Goal: Task Accomplishment & Management: Manage account settings

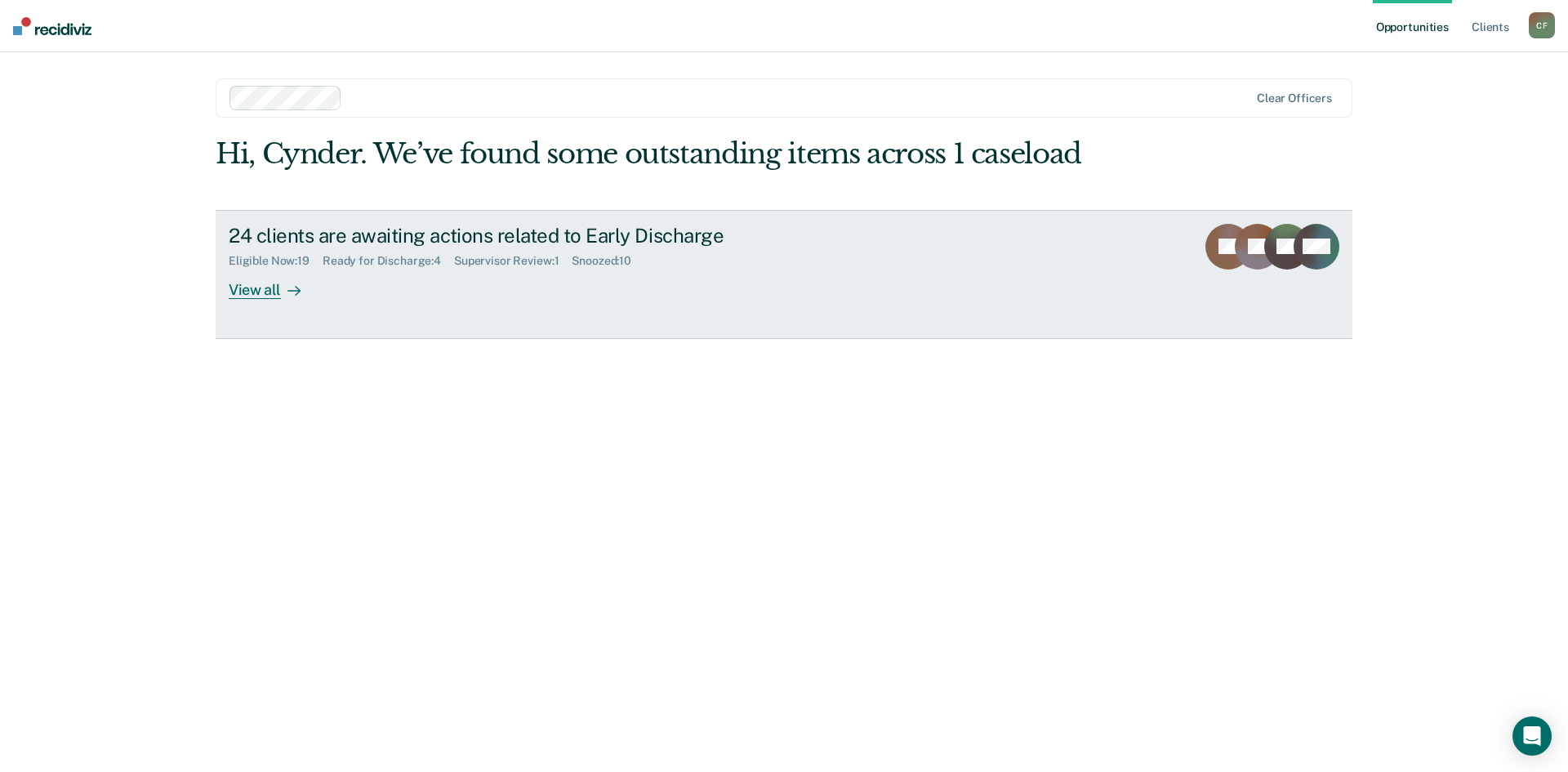
click at [261, 251] on div "Eligible Now : 19 Ready for Discharge : 4 Supervisor Review : 1 Snoozed : 10" at bounding box center [515, 257] width 573 height 20
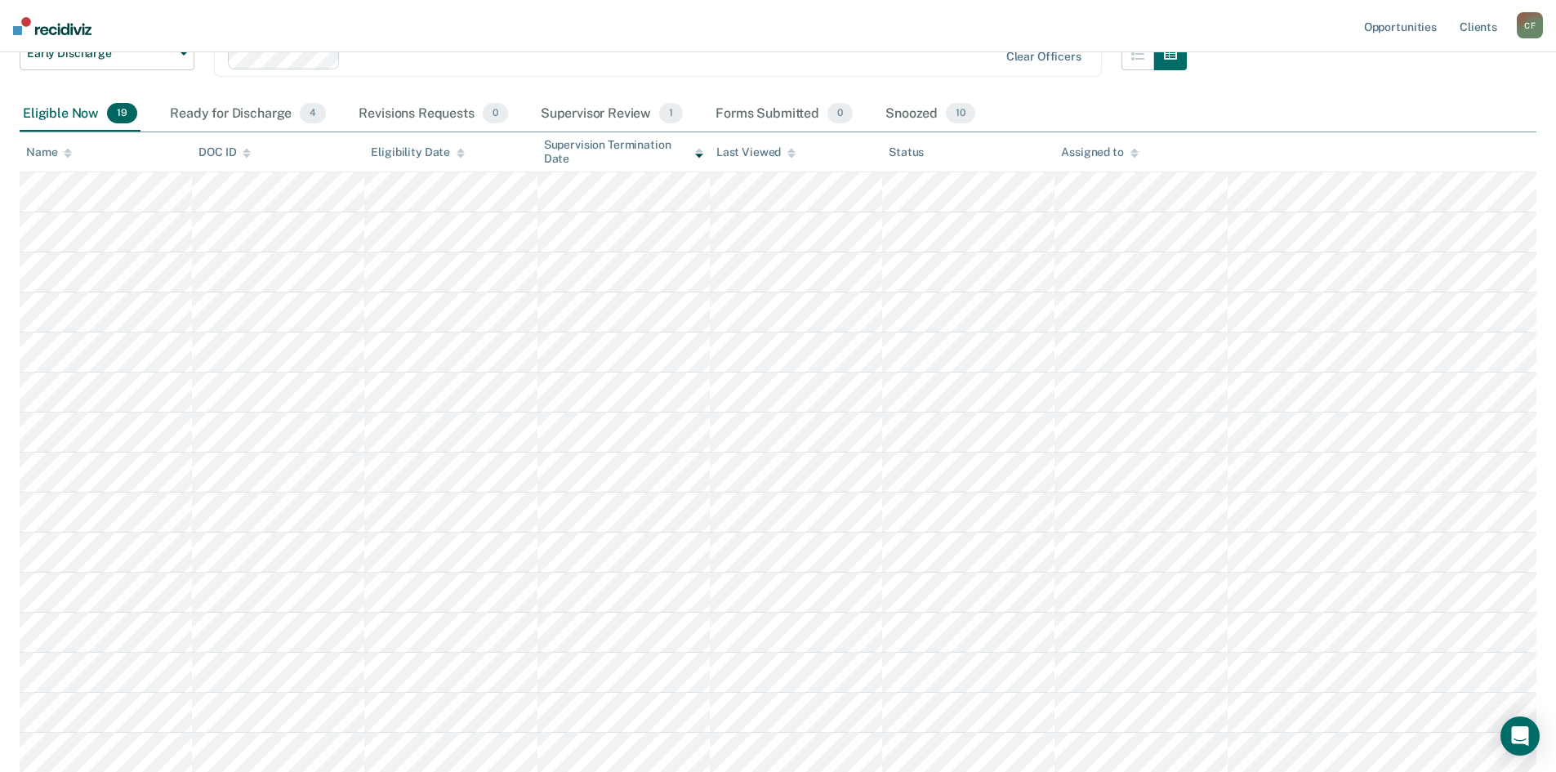
scroll to position [163, 0]
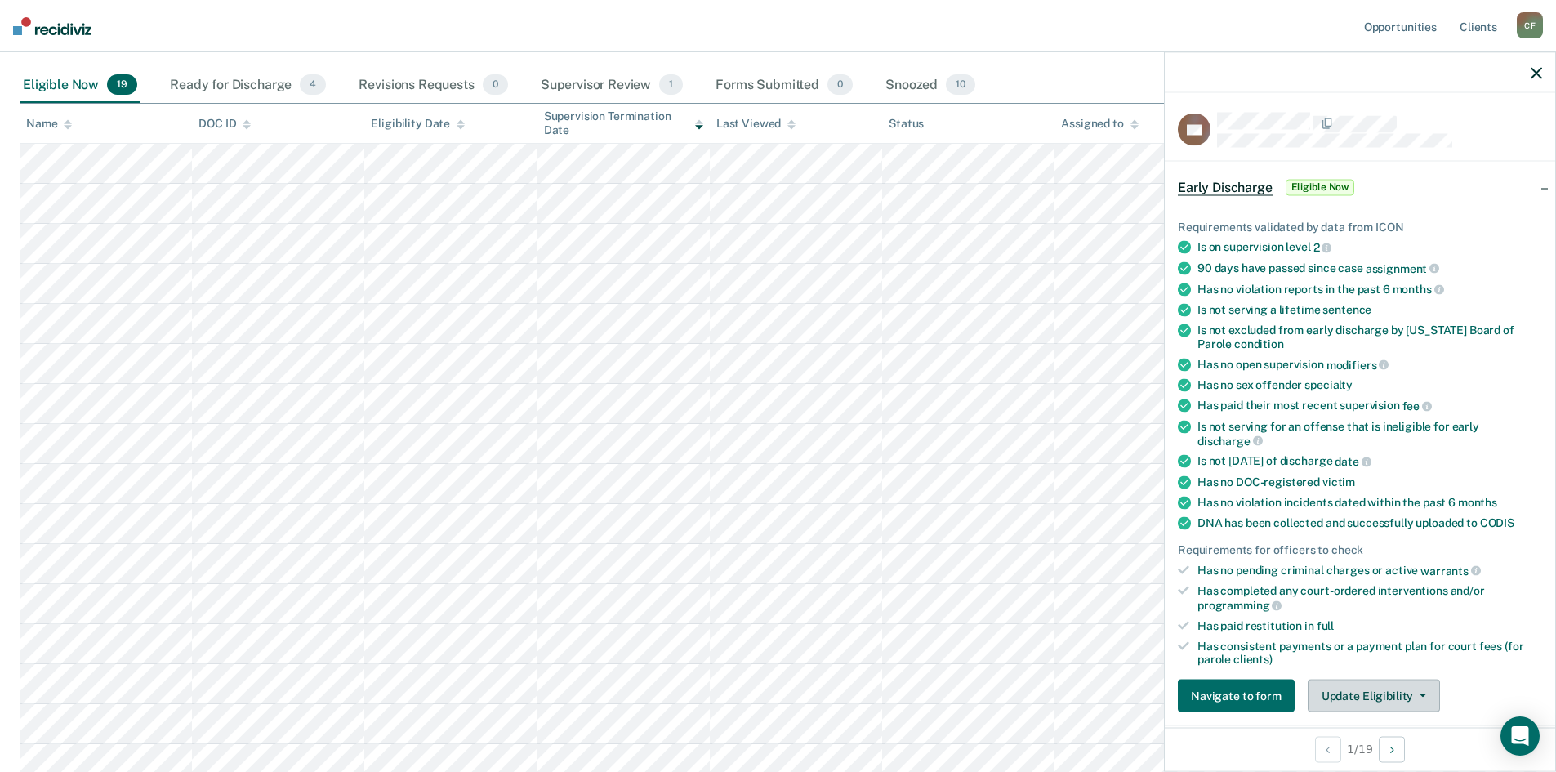
click at [1365, 698] on button "Update Eligibility" at bounding box center [1374, 696] width 132 height 33
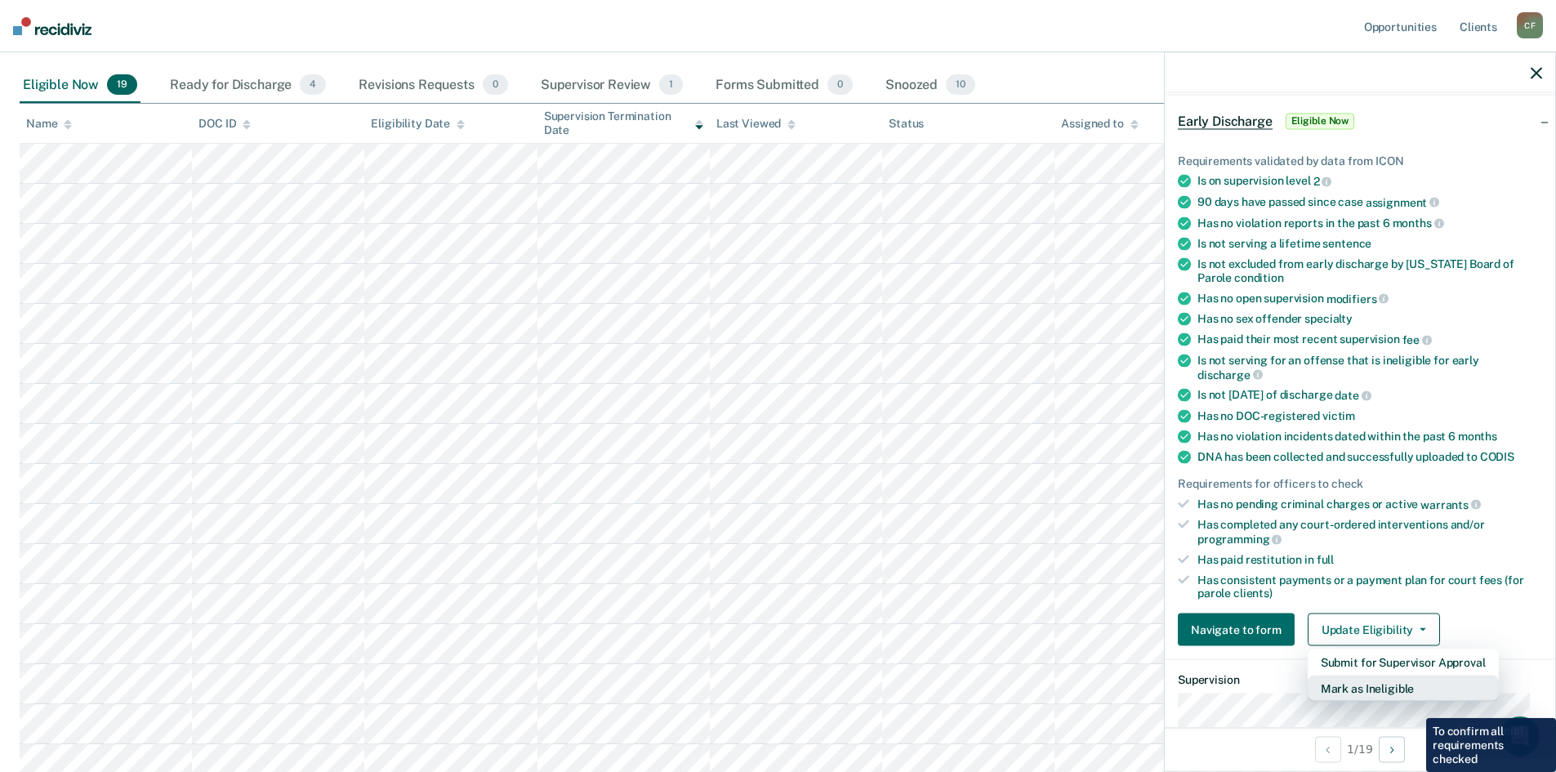
scroll to position [94, 0]
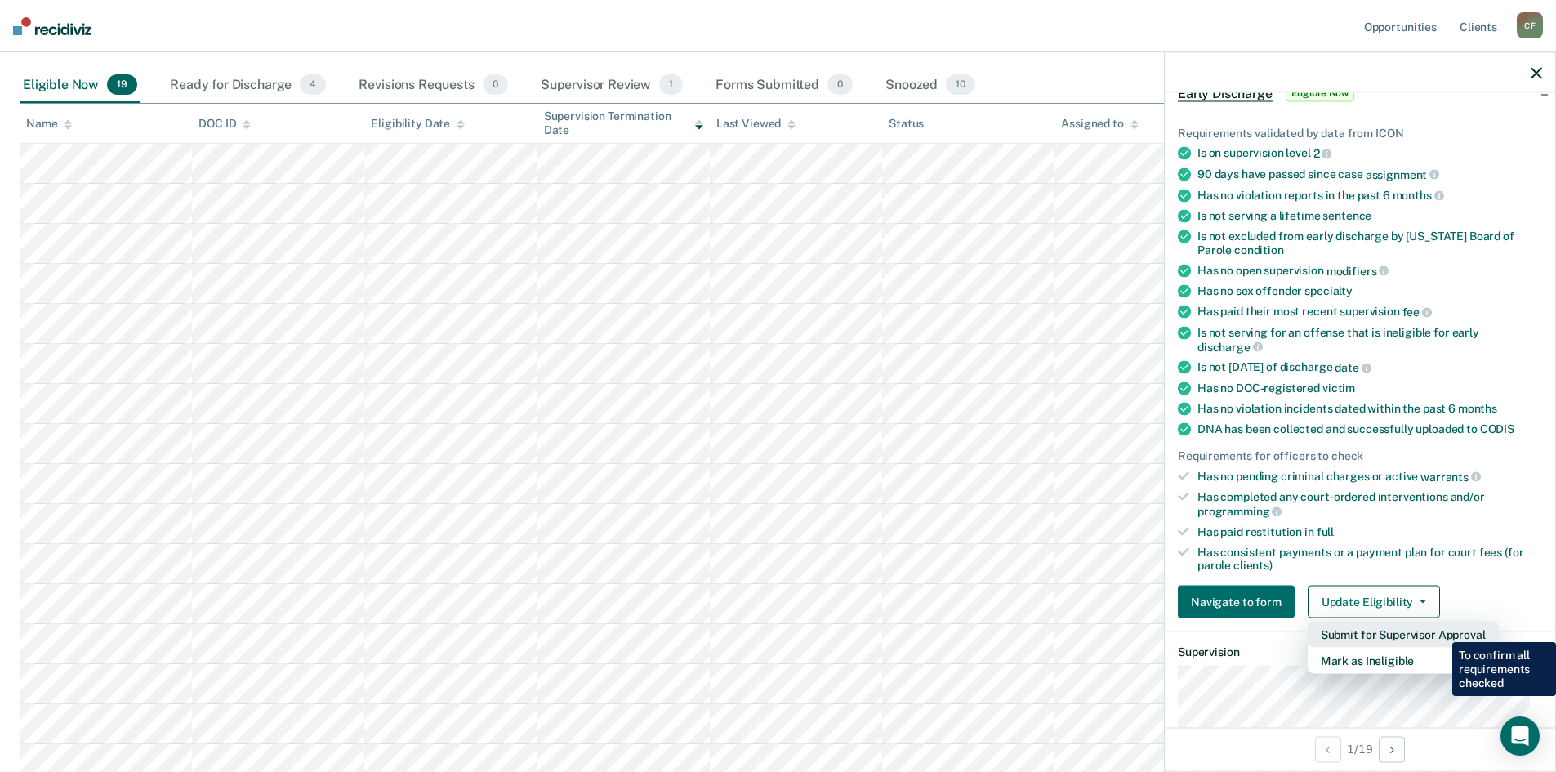
click at [1440, 630] on button "Submit for Supervisor Approval" at bounding box center [1403, 635] width 191 height 26
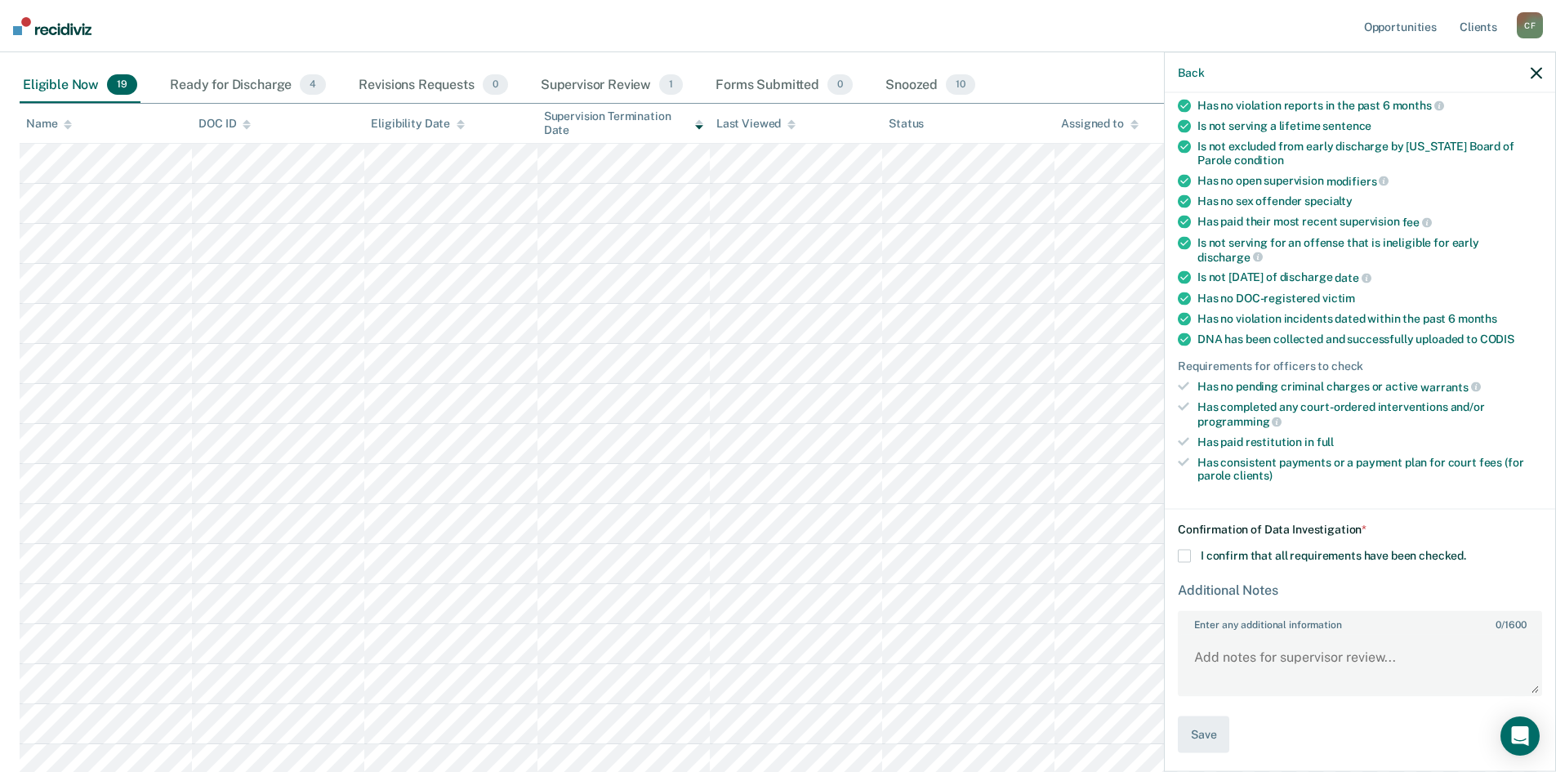
scroll to position [186, 0]
click at [1180, 555] on span at bounding box center [1184, 553] width 13 height 13
click at [1466, 547] on input "I confirm that all requirements have been checked." at bounding box center [1466, 547] width 0 height 0
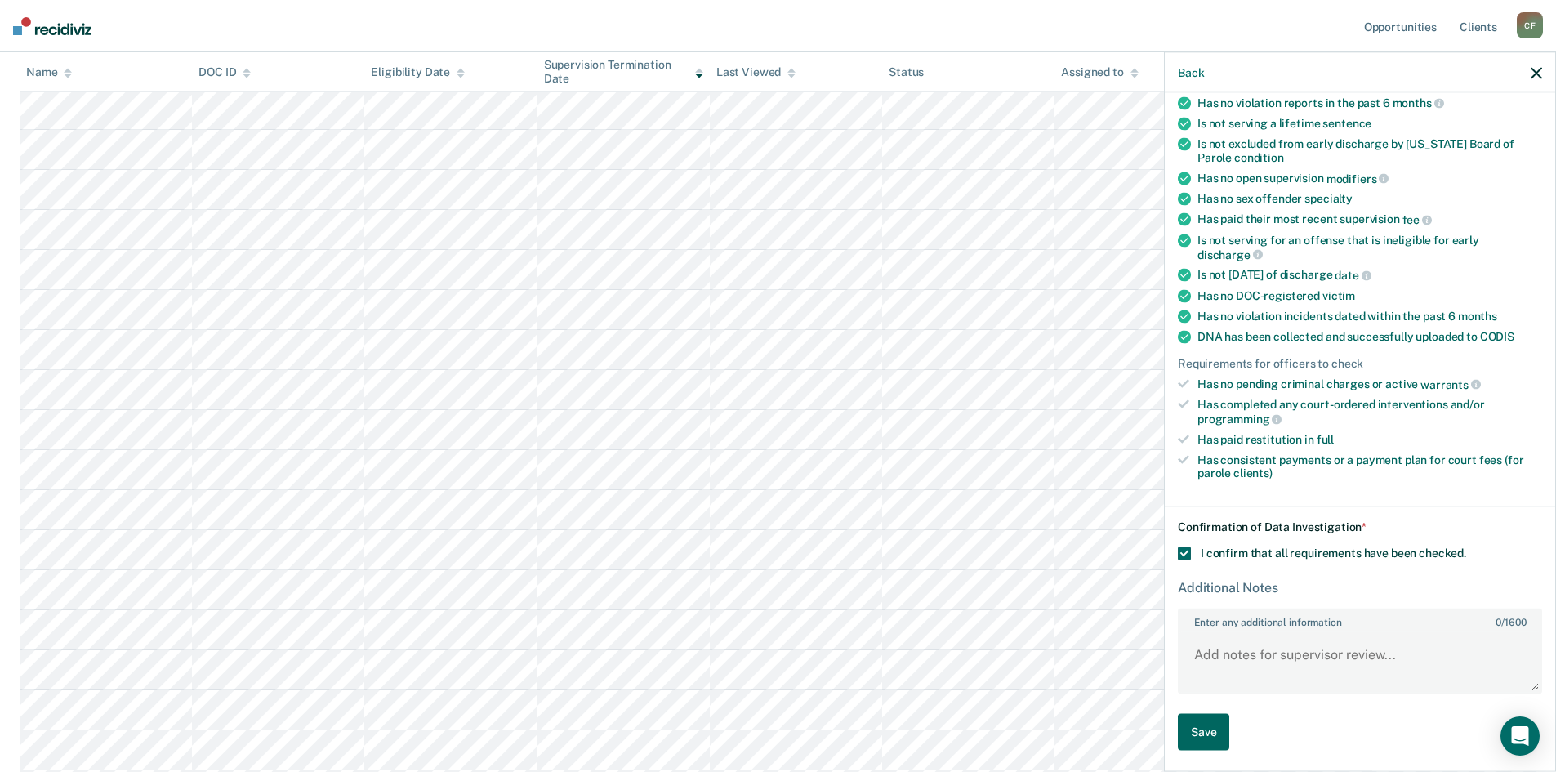
scroll to position [245, 0]
click at [1214, 724] on button "Save" at bounding box center [1203, 731] width 51 height 37
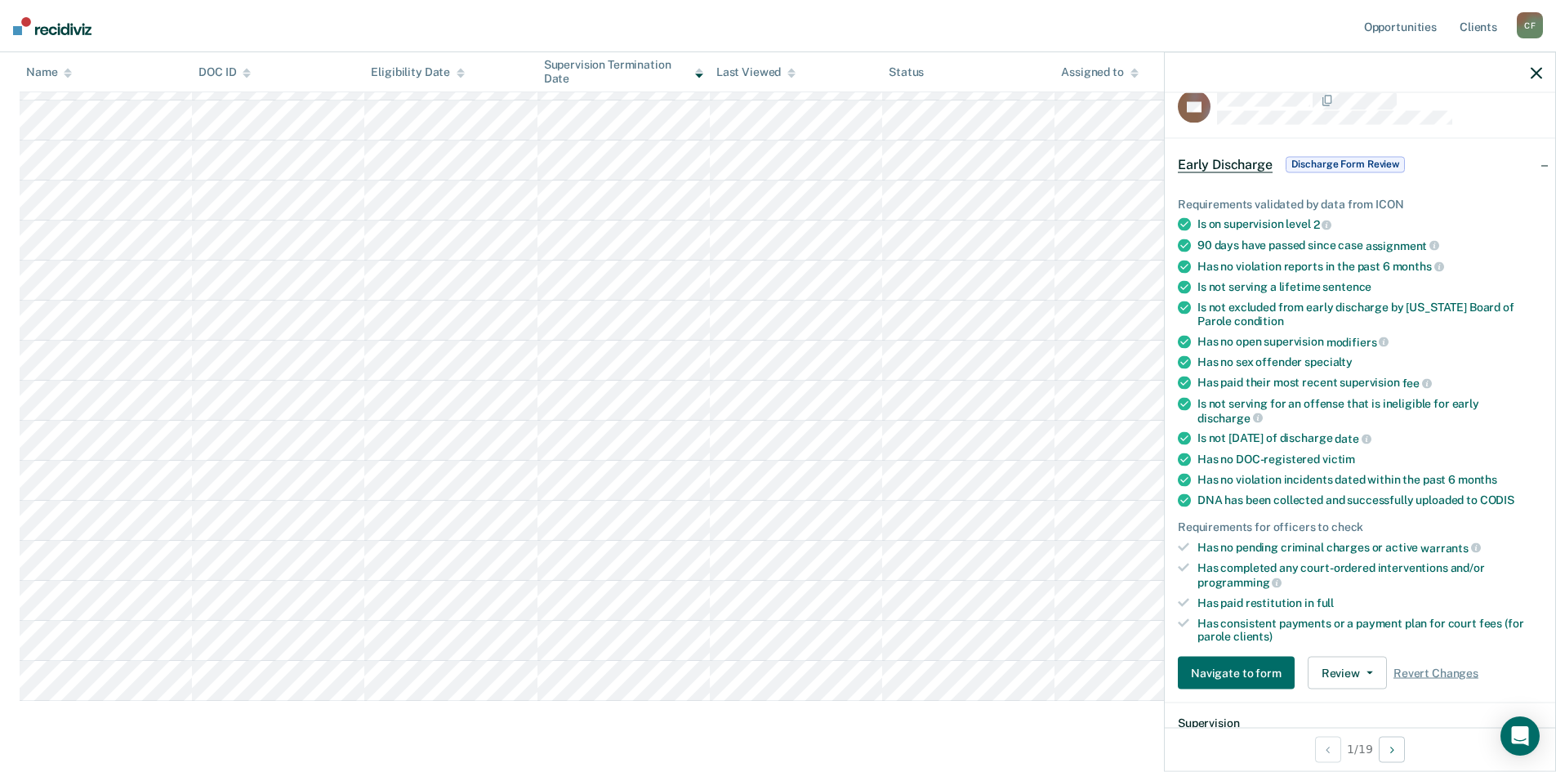
scroll to position [0, 0]
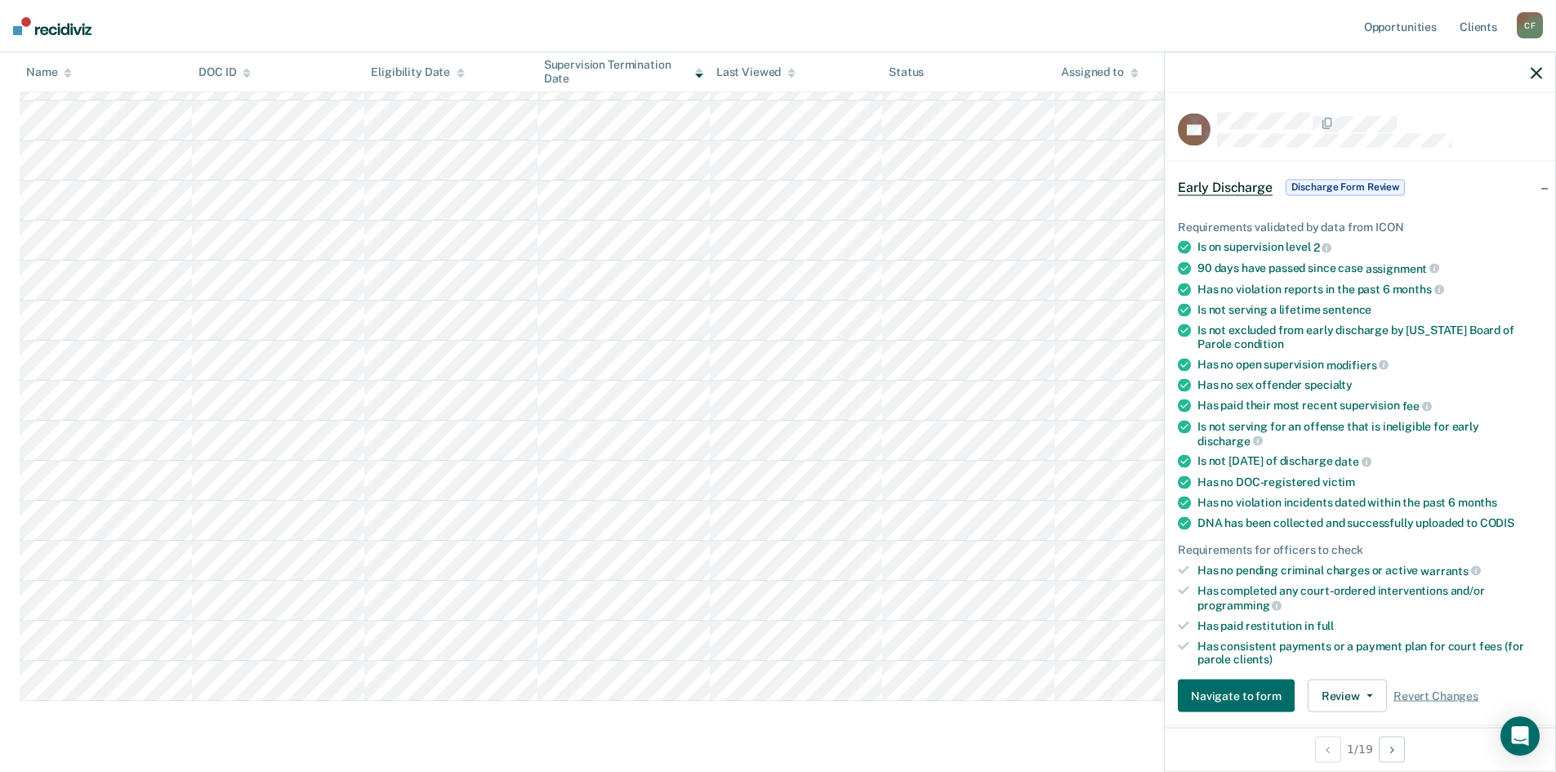
click at [1534, 76] on icon "button" at bounding box center [1536, 72] width 11 height 11
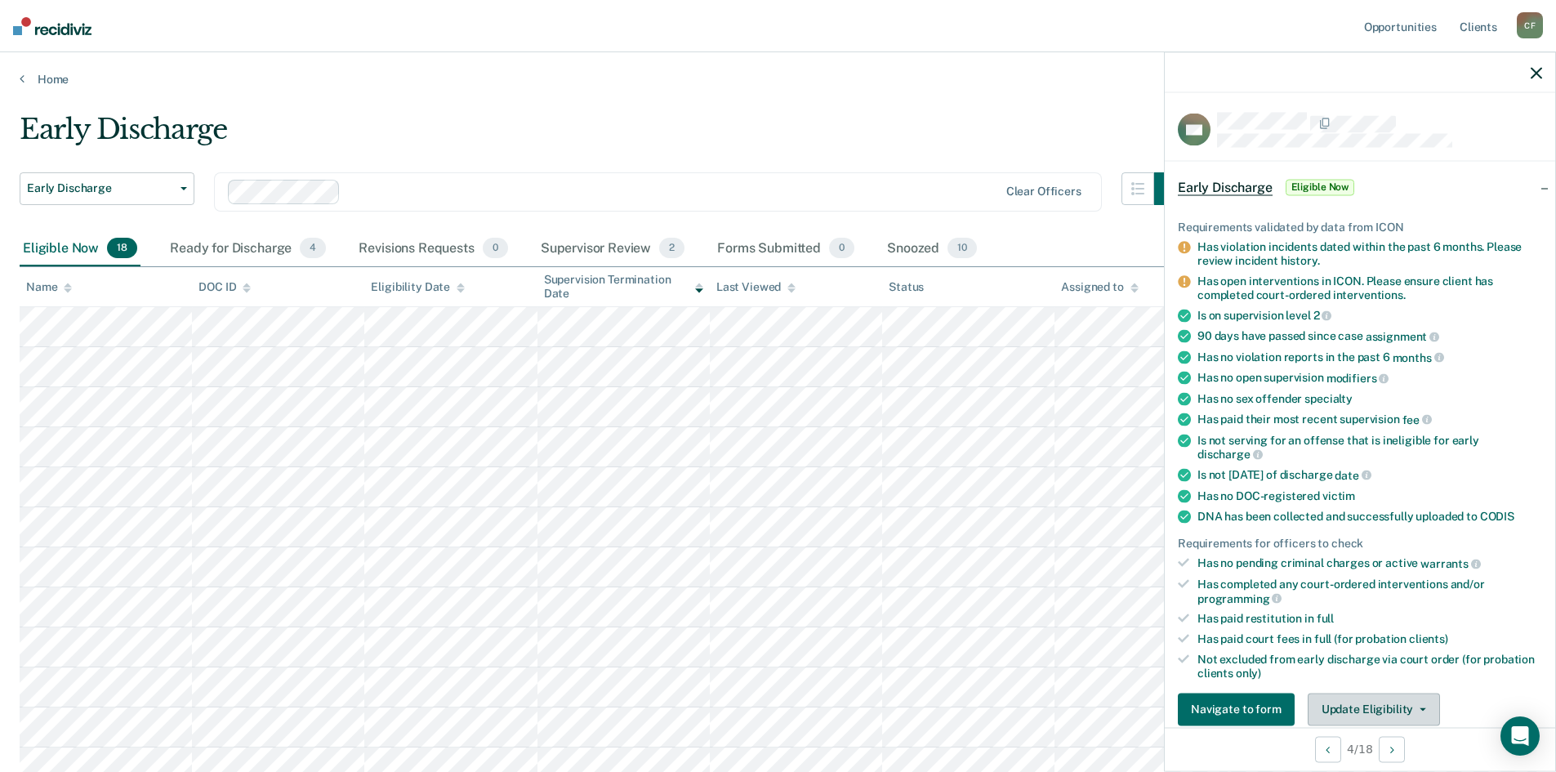
click at [1377, 706] on button "Update Eligibility" at bounding box center [1374, 709] width 132 height 33
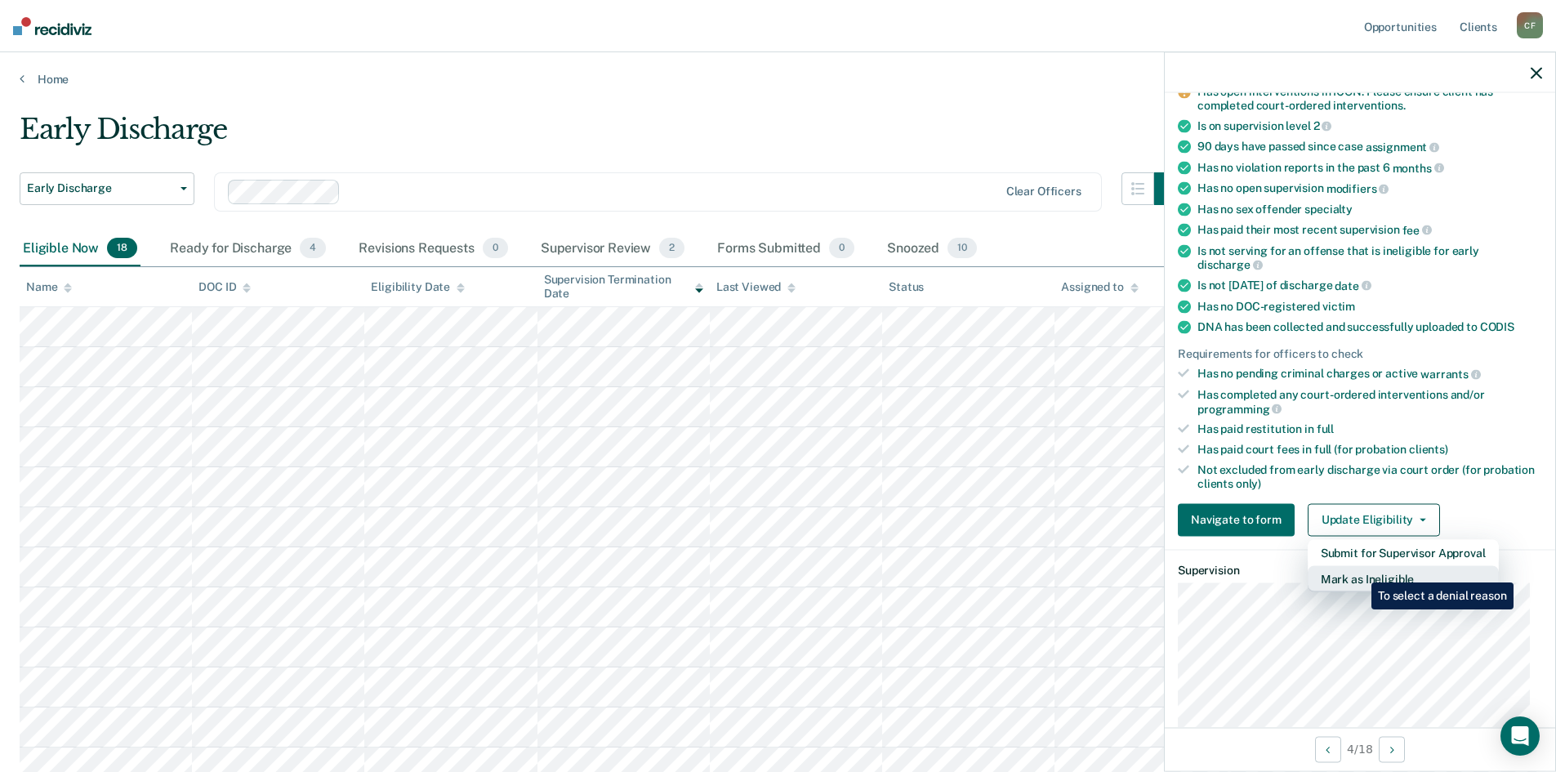
click at [1359, 570] on button "Mark as Ineligible" at bounding box center [1403, 578] width 191 height 26
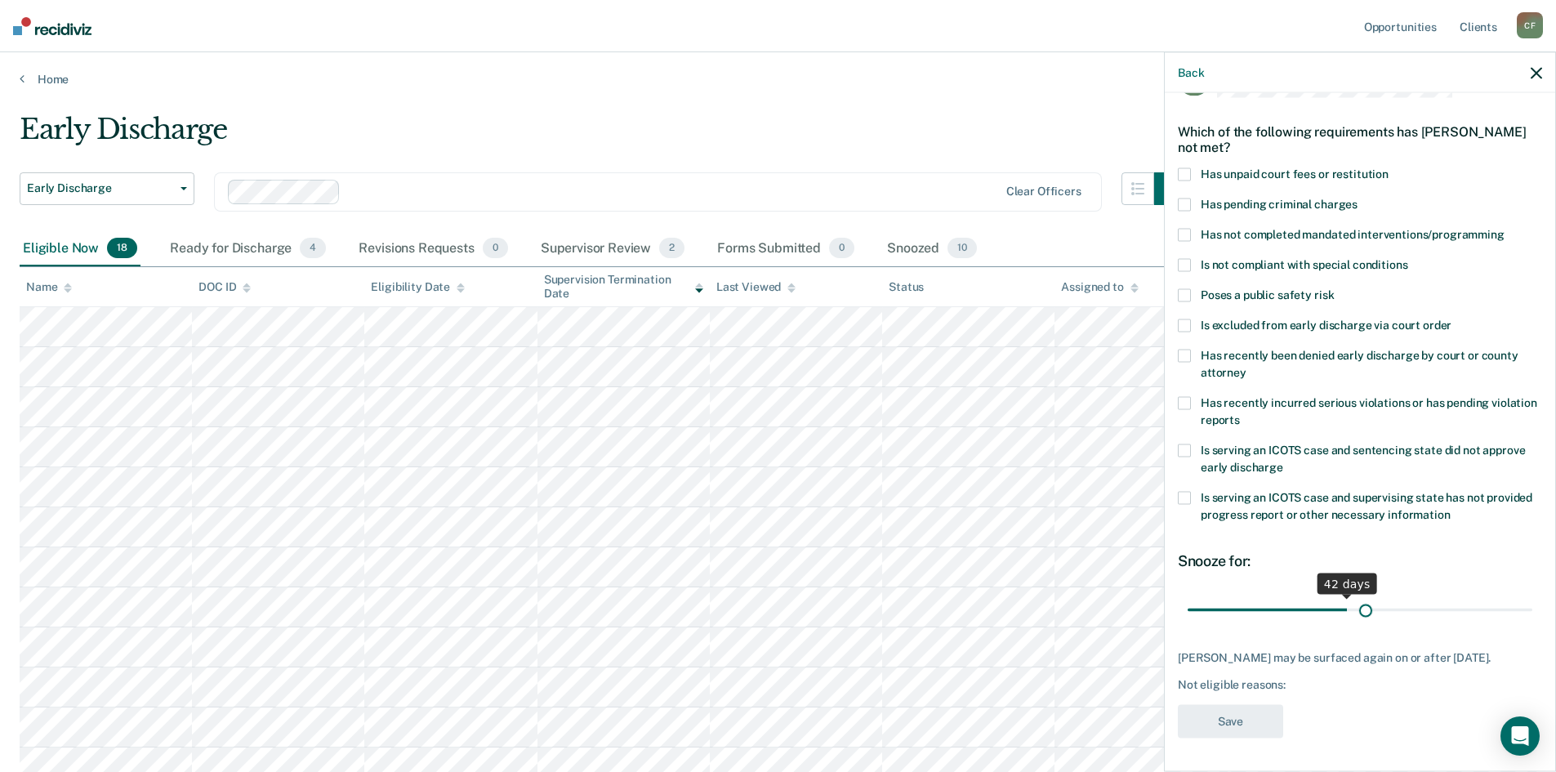
scroll to position [47, 0]
drag, startPoint x: 1295, startPoint y: 599, endPoint x: 1406, endPoint y: 602, distance: 111.9
type input "60"
click at [1406, 602] on input "range" at bounding box center [1360, 612] width 345 height 29
click at [1180, 174] on span at bounding box center [1184, 177] width 13 height 13
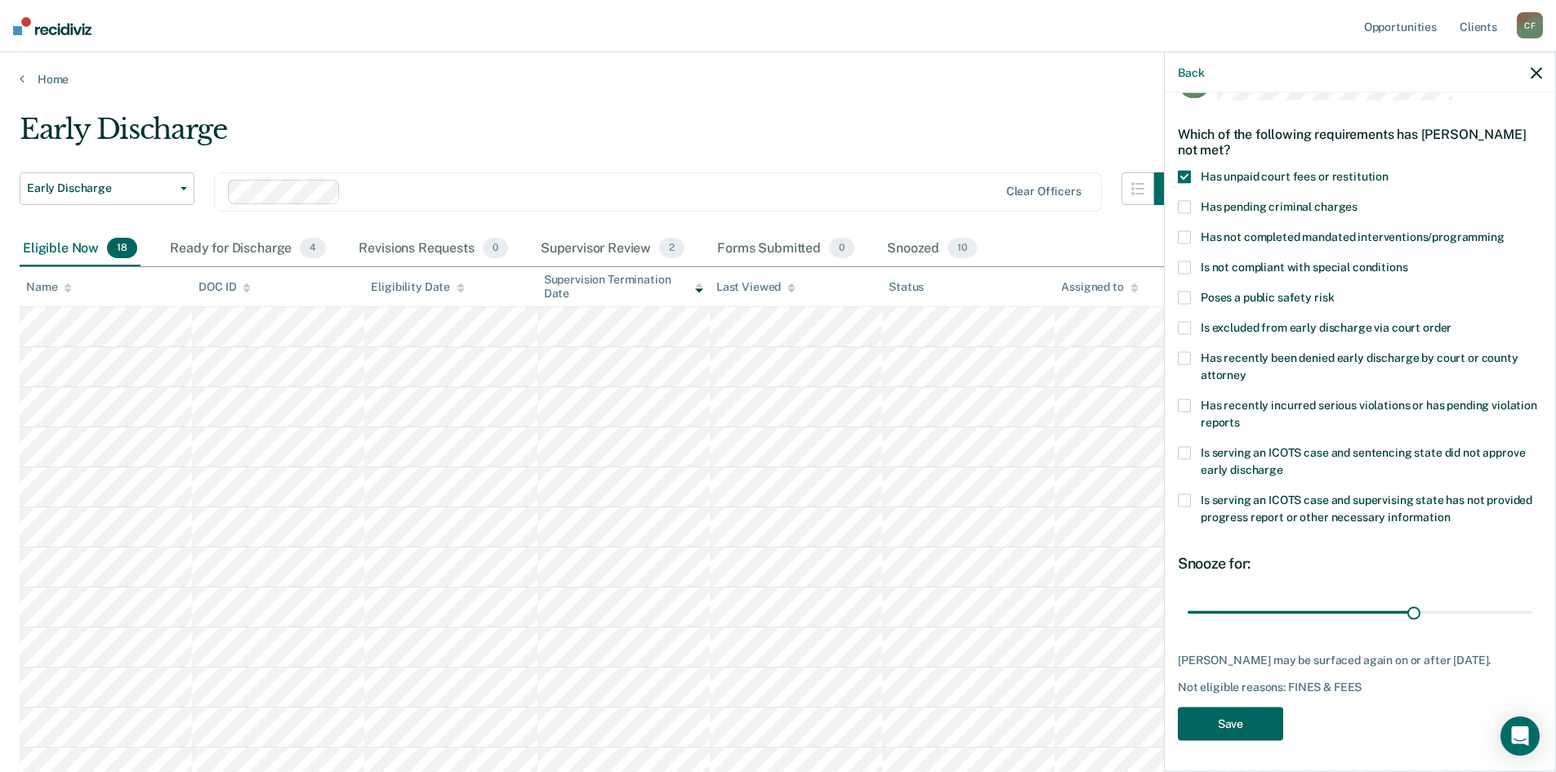
click at [1233, 715] on button "Save" at bounding box center [1230, 723] width 105 height 33
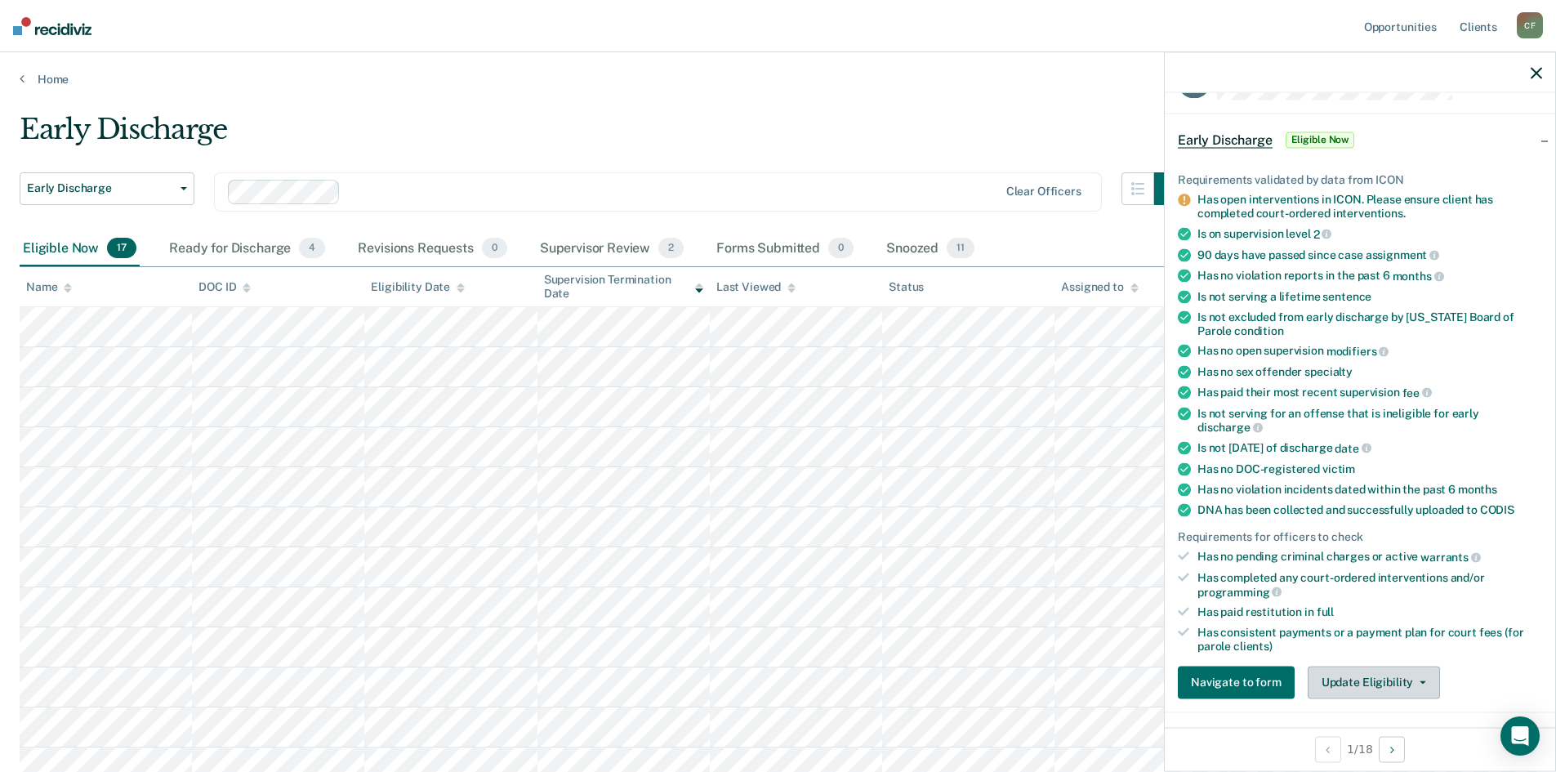
click at [1371, 684] on button "Update Eligibility" at bounding box center [1374, 682] width 132 height 33
click at [1375, 711] on button "Submit for Supervisor Approval" at bounding box center [1403, 715] width 191 height 26
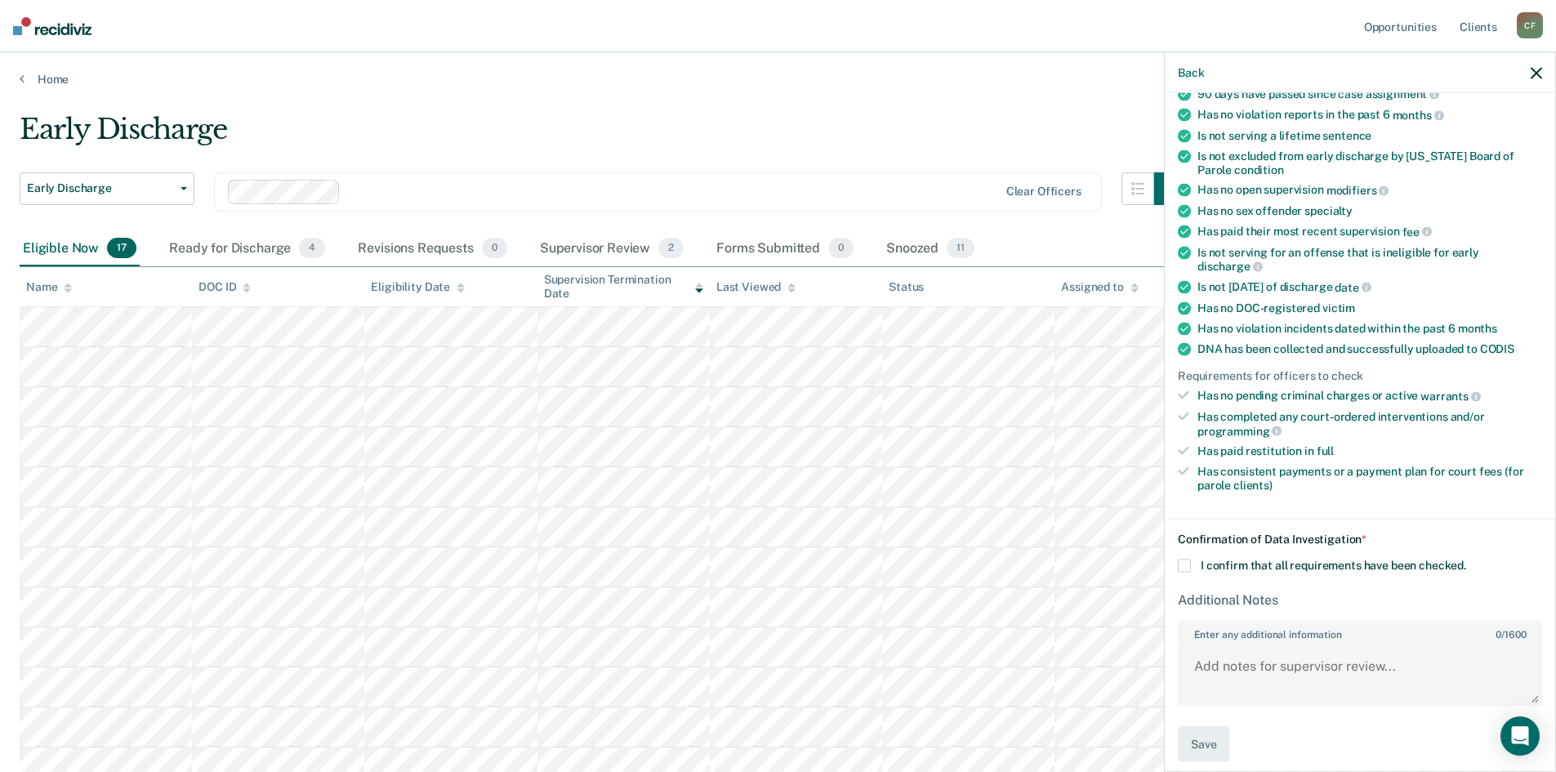
scroll to position [221, 0]
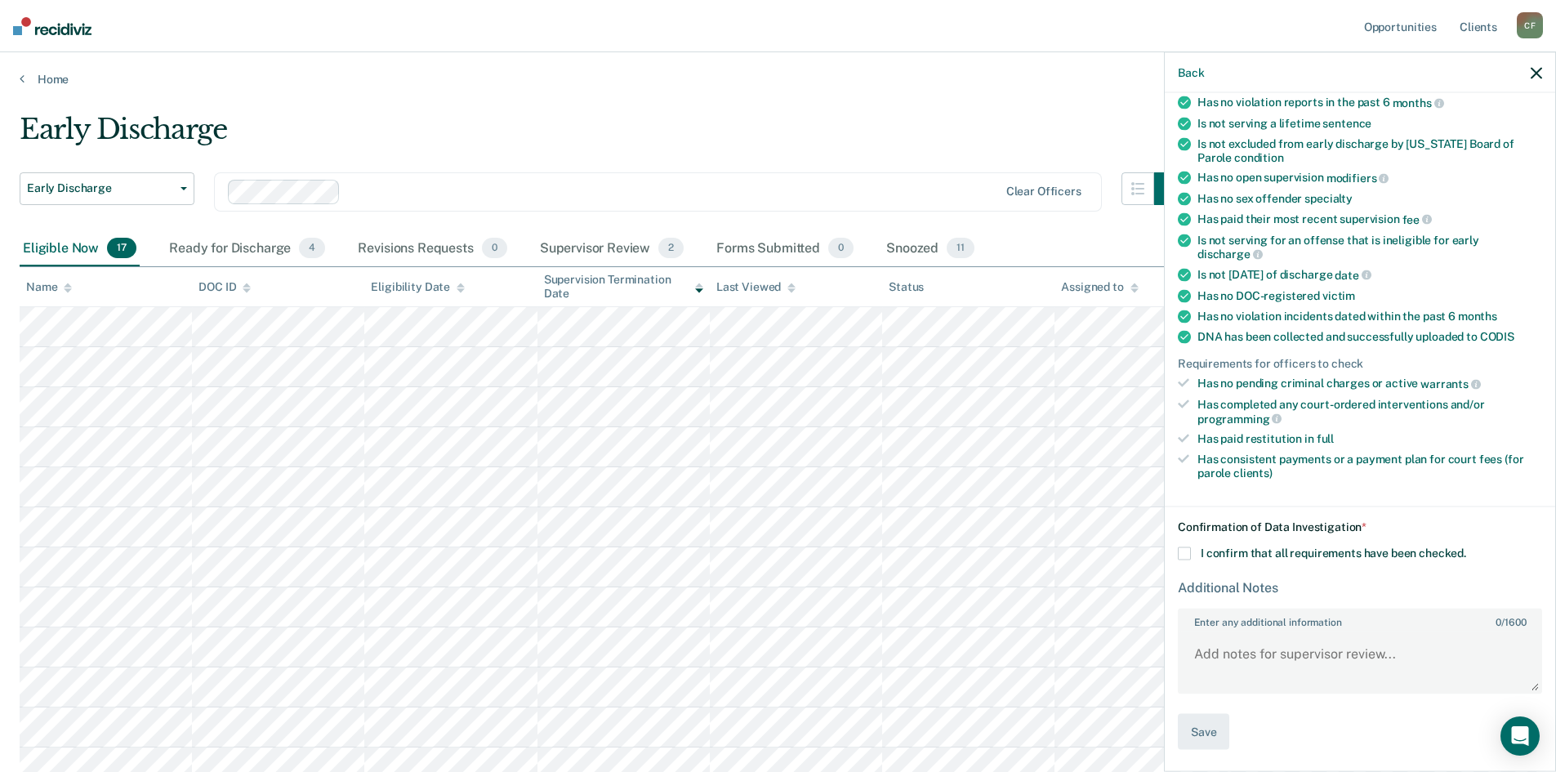
click at [1185, 552] on span at bounding box center [1184, 552] width 13 height 13
click at [1466, 546] on input "I confirm that all requirements have been checked." at bounding box center [1466, 546] width 0 height 0
click at [1202, 732] on button "Save" at bounding box center [1203, 731] width 51 height 37
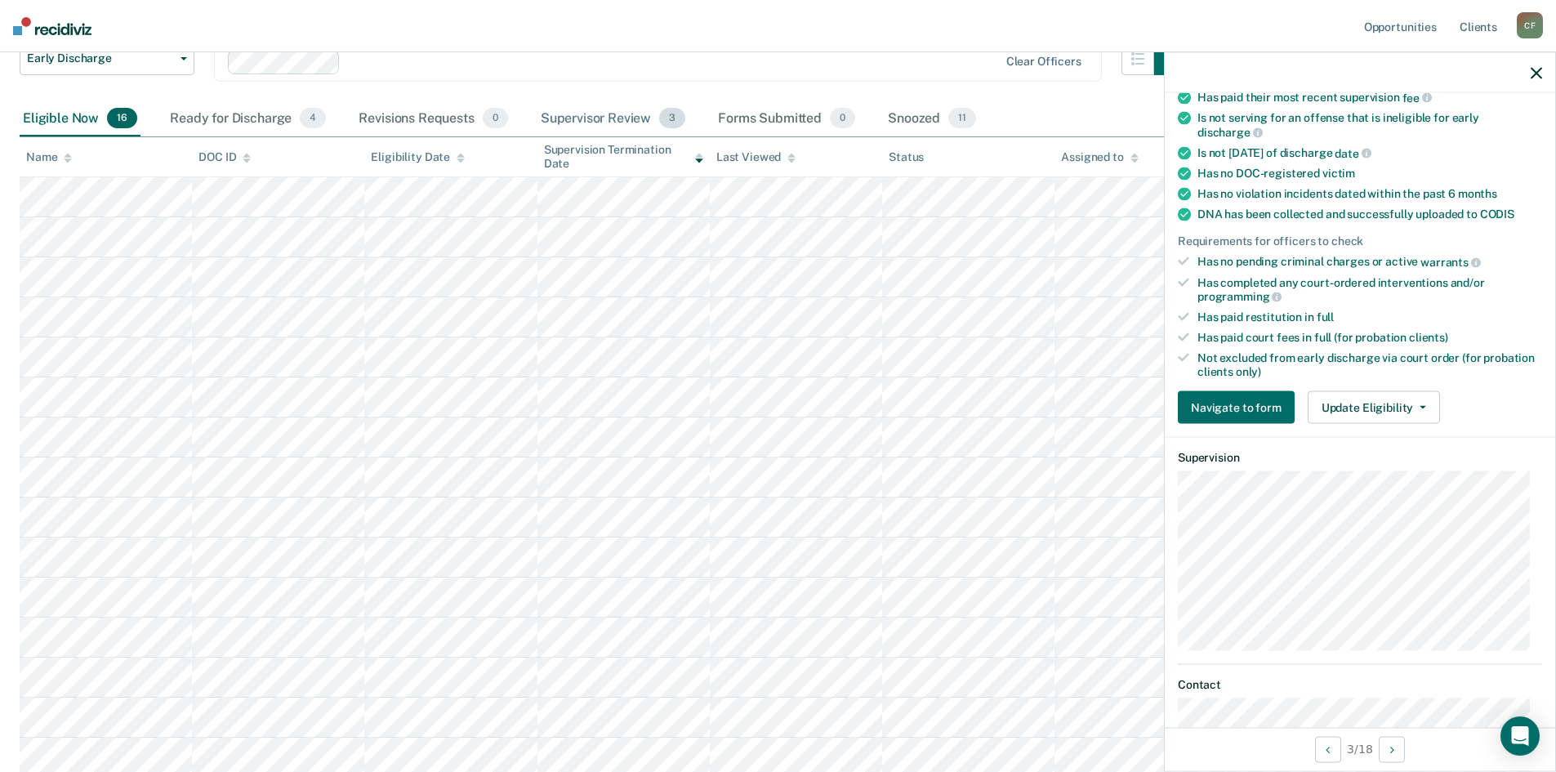
scroll to position [186, 0]
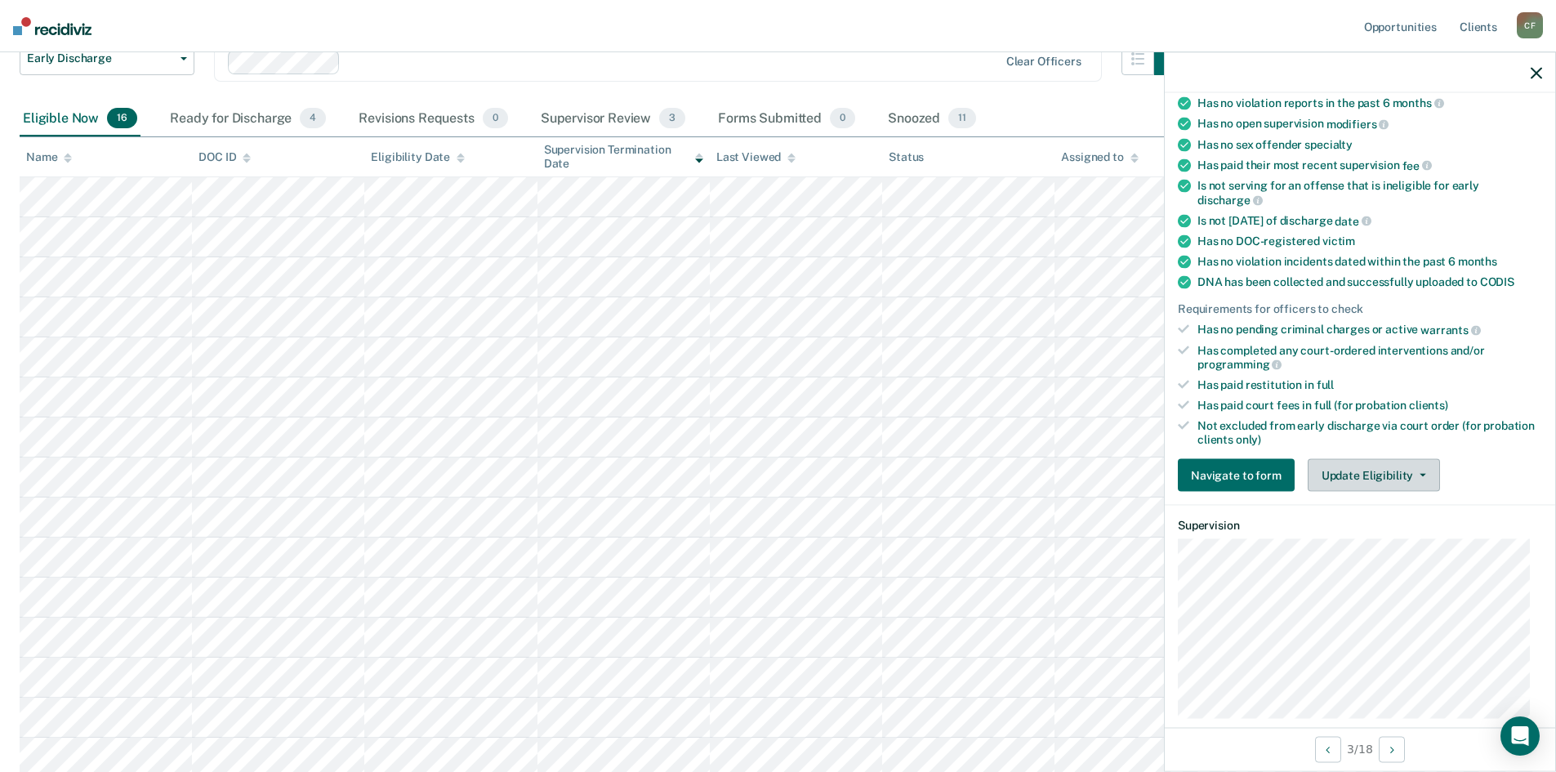
click at [1384, 479] on button "Update Eligibility" at bounding box center [1374, 475] width 132 height 33
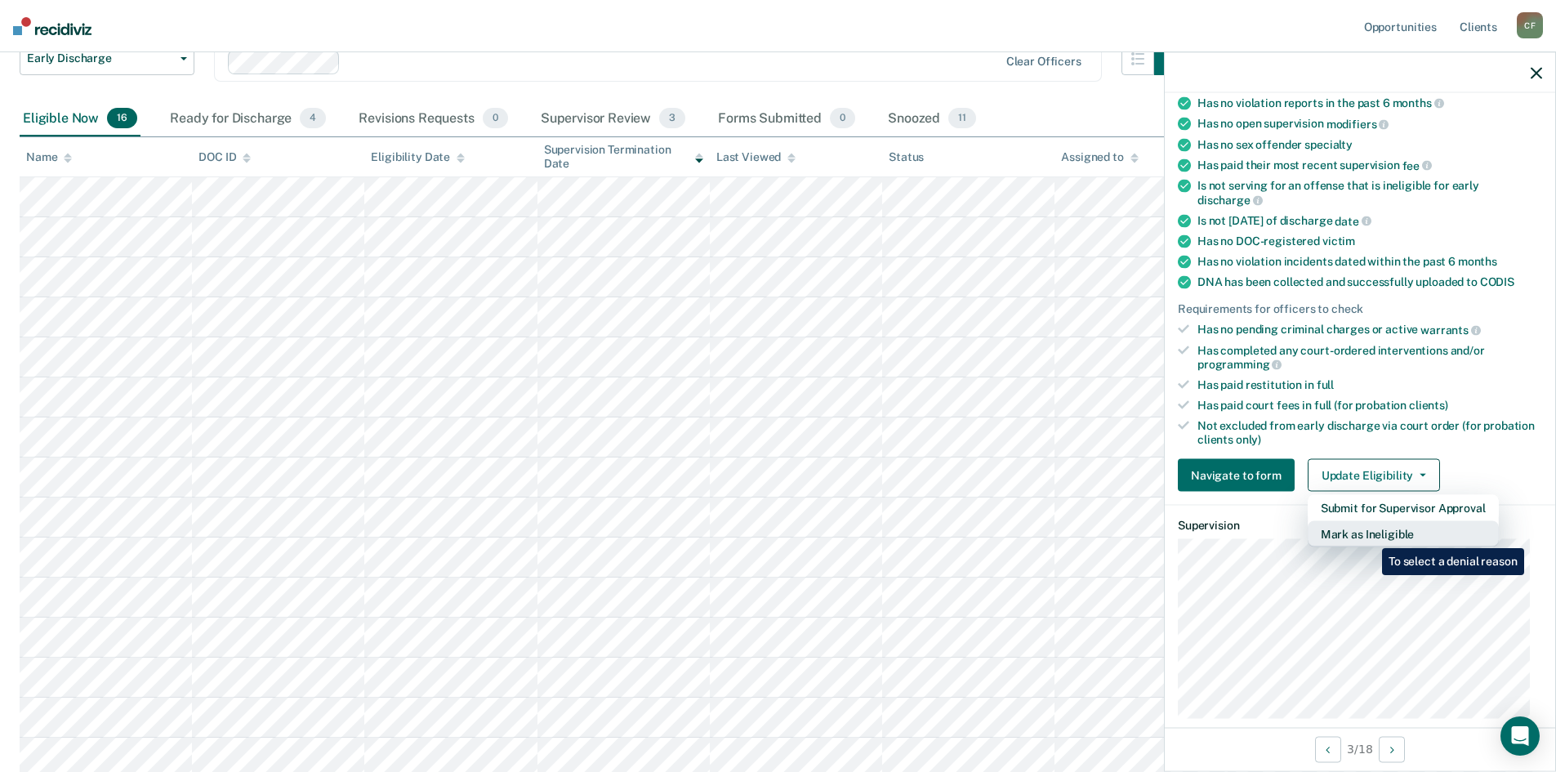
click at [1370, 536] on button "Mark as Ineligible" at bounding box center [1403, 534] width 191 height 26
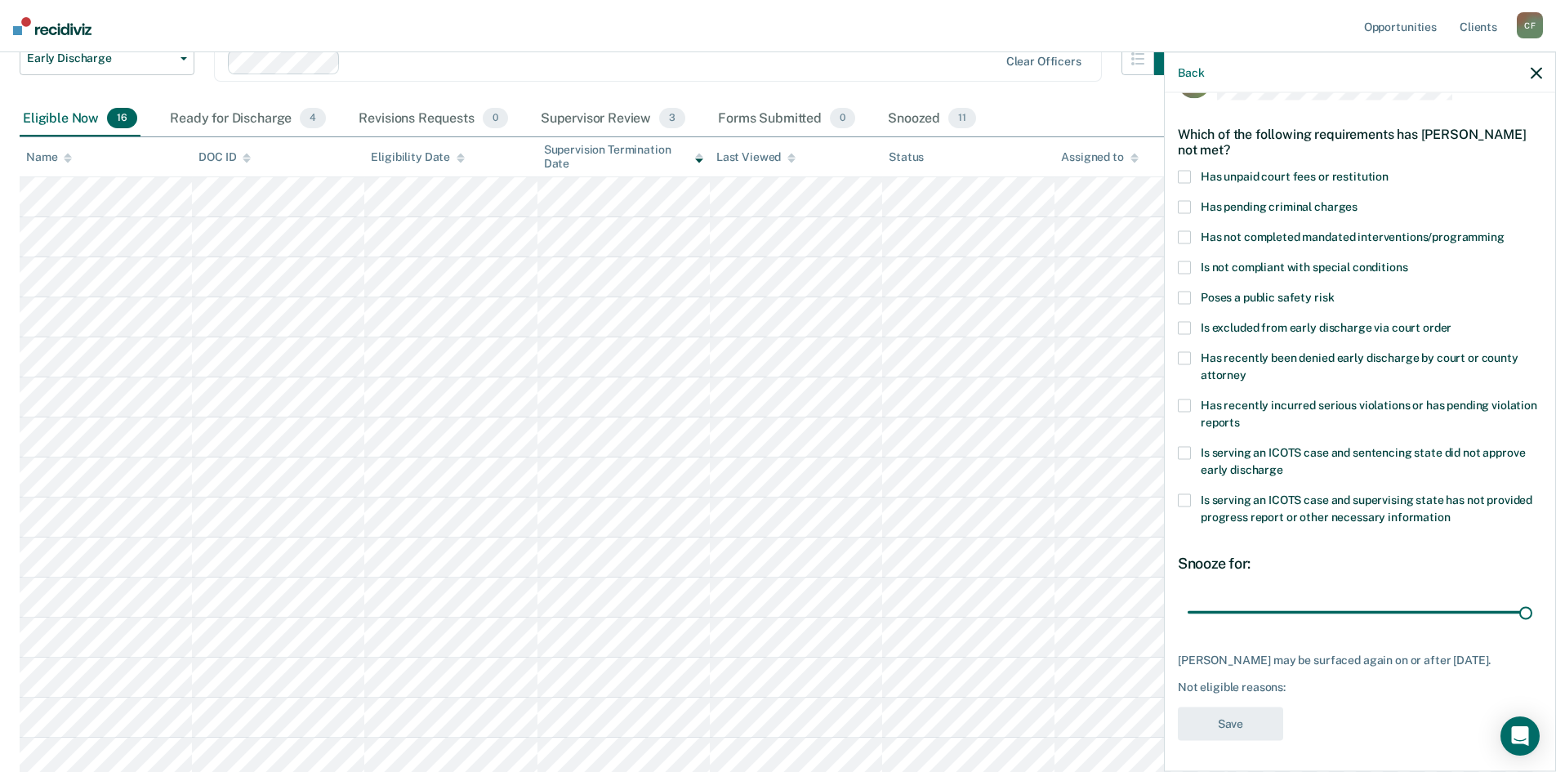
drag, startPoint x: 1299, startPoint y: 616, endPoint x: 1544, endPoint y: 615, distance: 245.0
type input "90"
click at [1532, 615] on input "range" at bounding box center [1360, 612] width 345 height 29
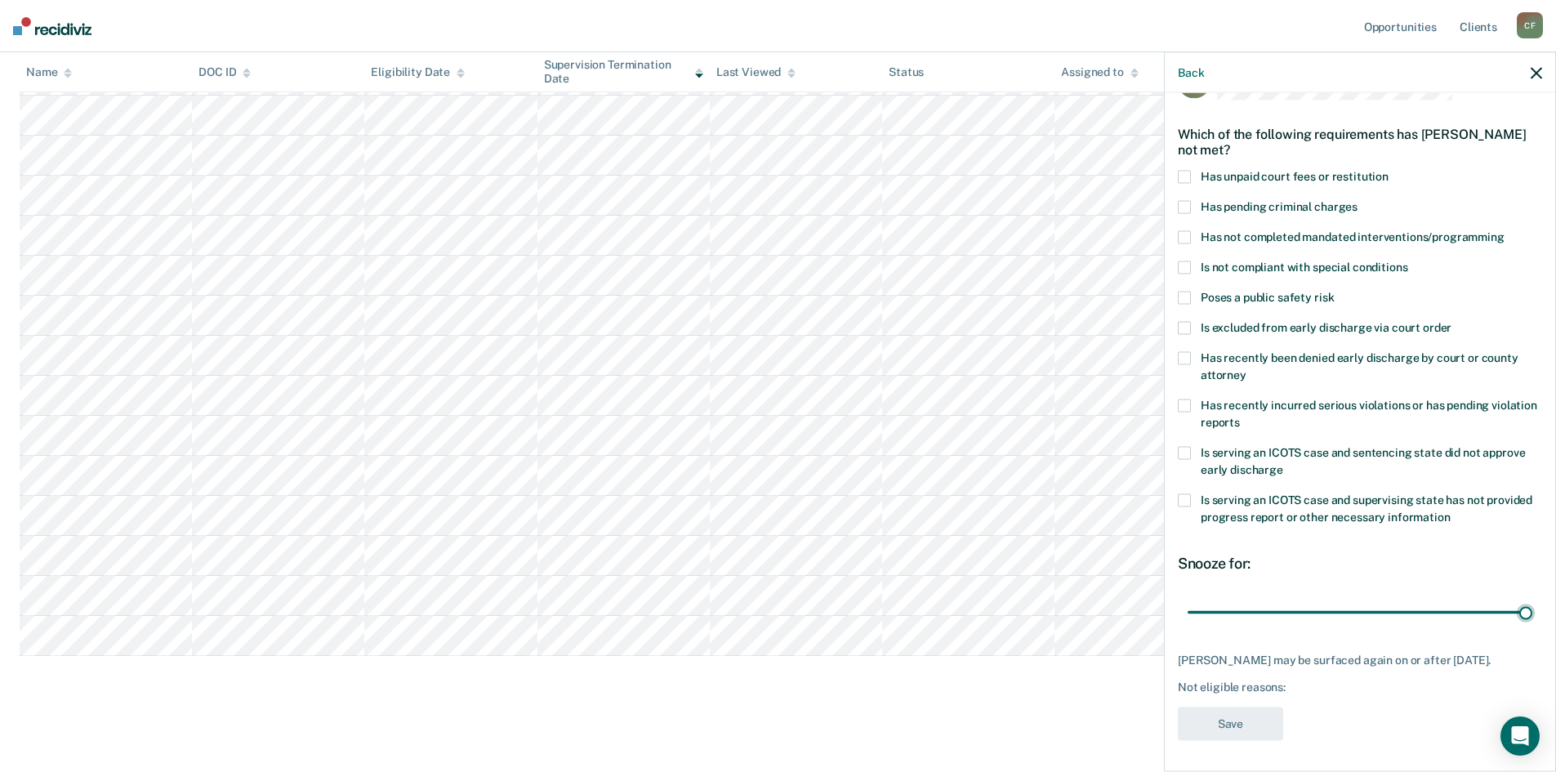
scroll to position [293, 0]
click at [1190, 180] on span at bounding box center [1184, 177] width 13 height 13
click at [1240, 724] on button "Save" at bounding box center [1230, 723] width 105 height 33
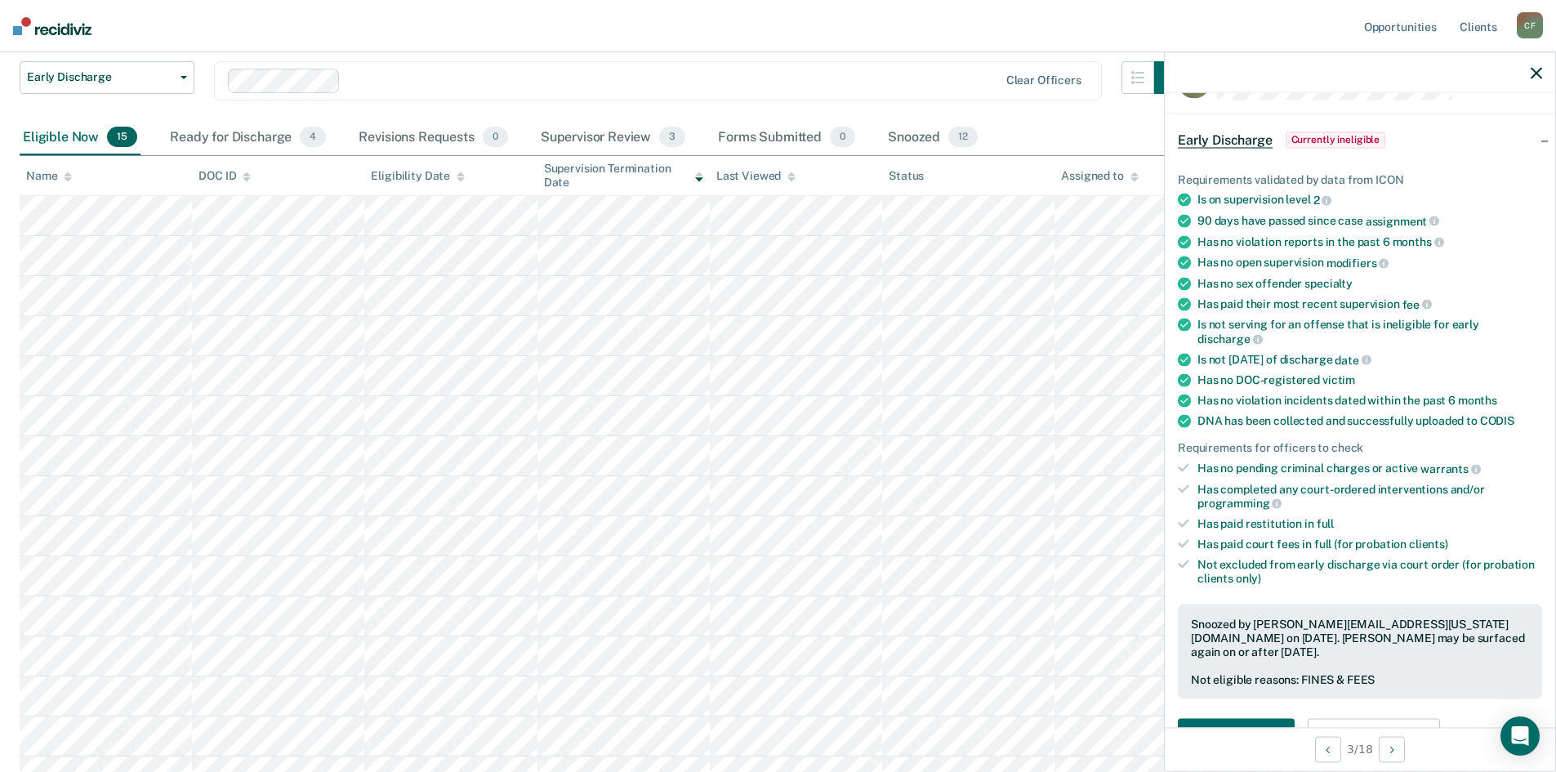
scroll to position [90, 0]
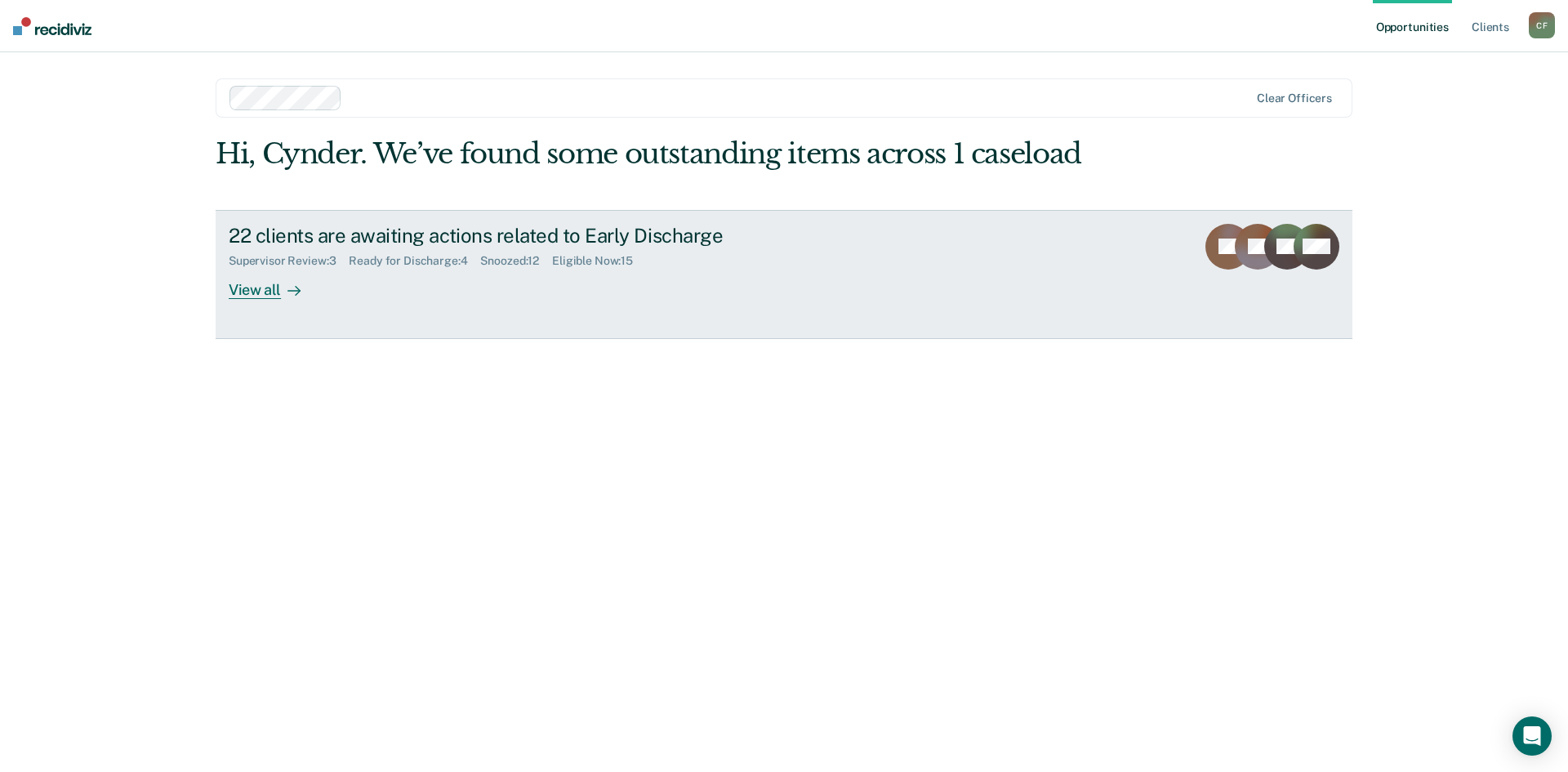
click at [258, 293] on div "View all" at bounding box center [274, 283] width 91 height 32
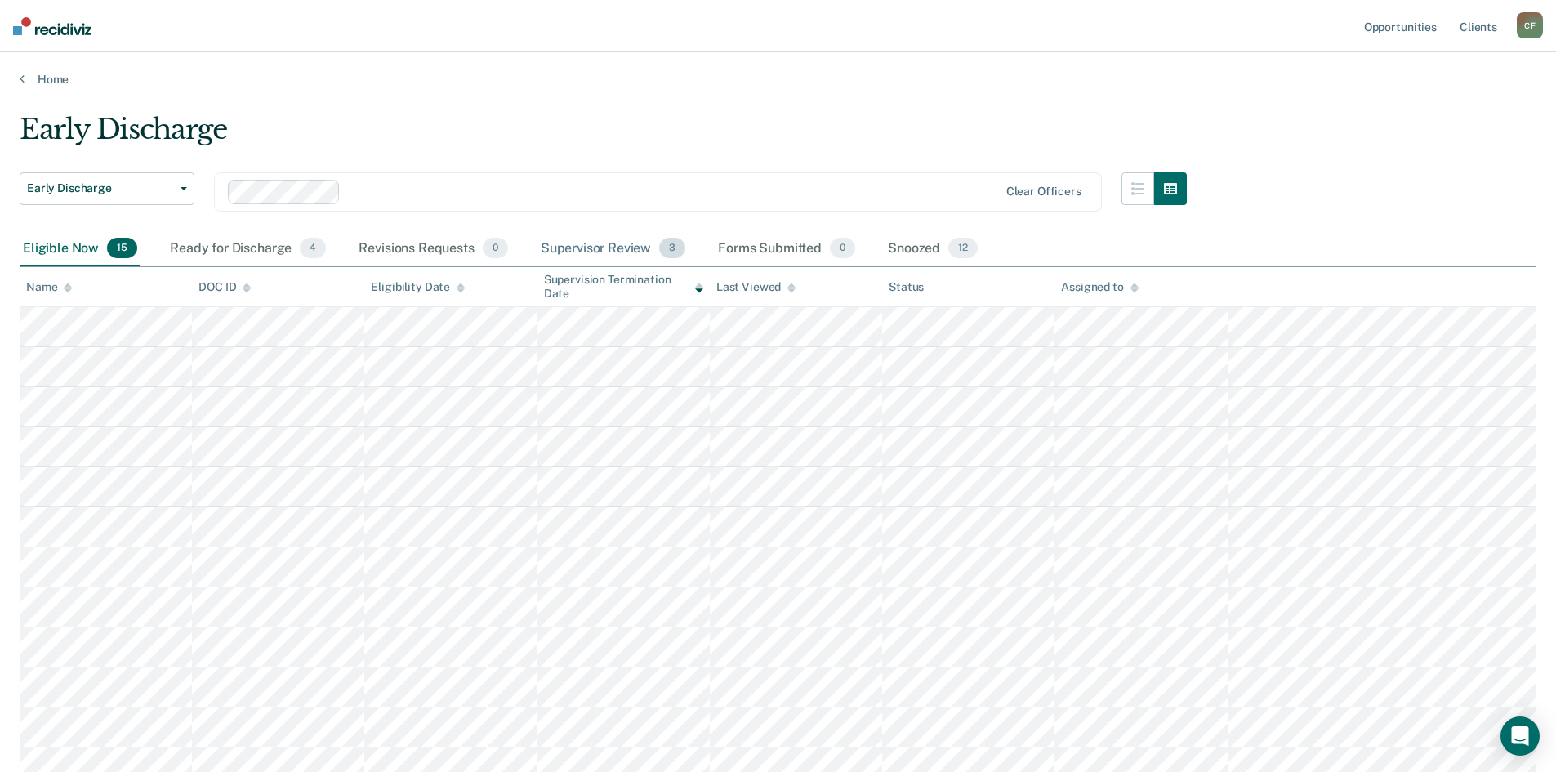
click at [622, 248] on div "Supervisor Review 3" at bounding box center [613, 249] width 152 height 36
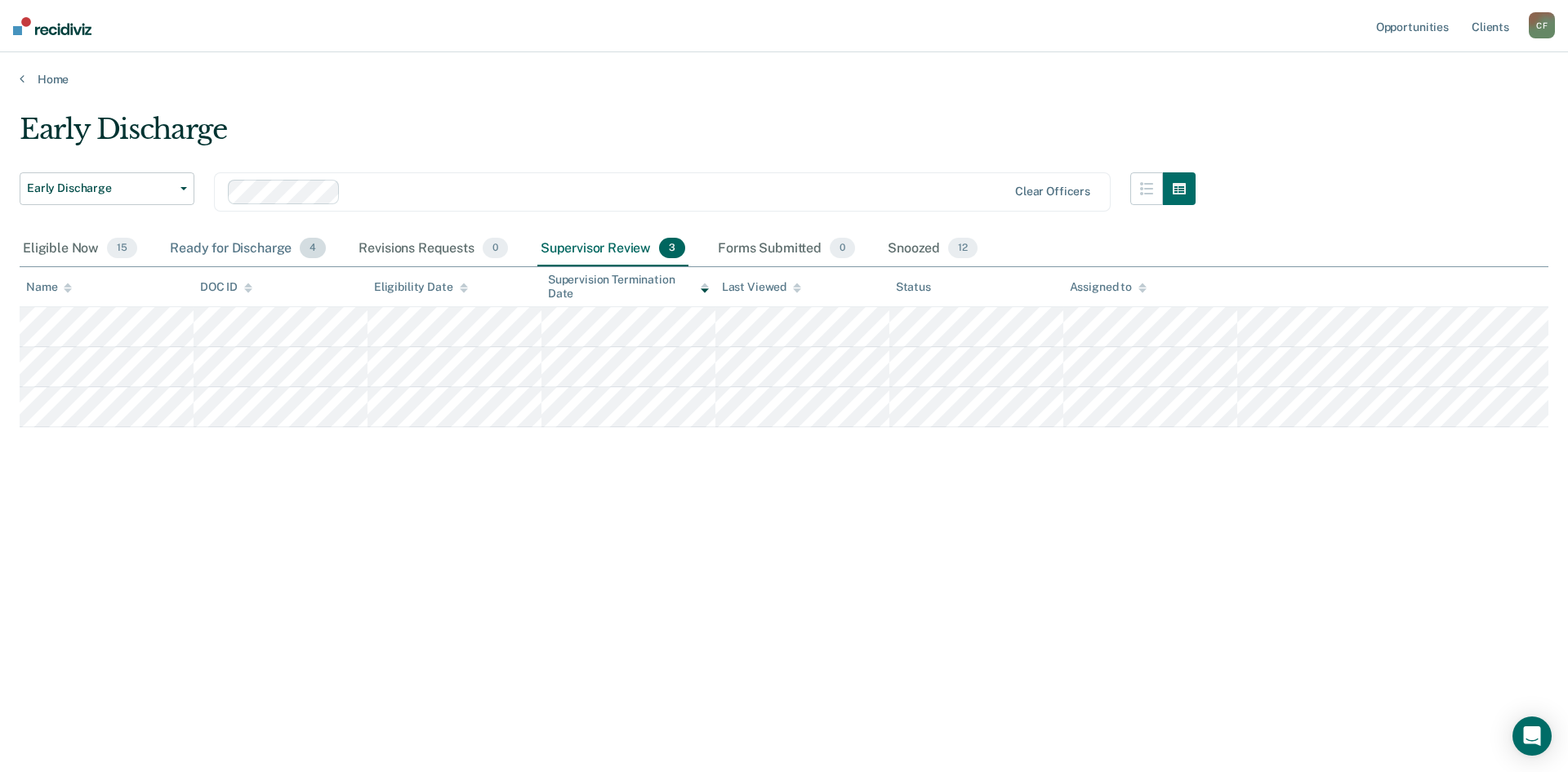
click at [246, 247] on div "Ready for Discharge 4" at bounding box center [248, 249] width 163 height 36
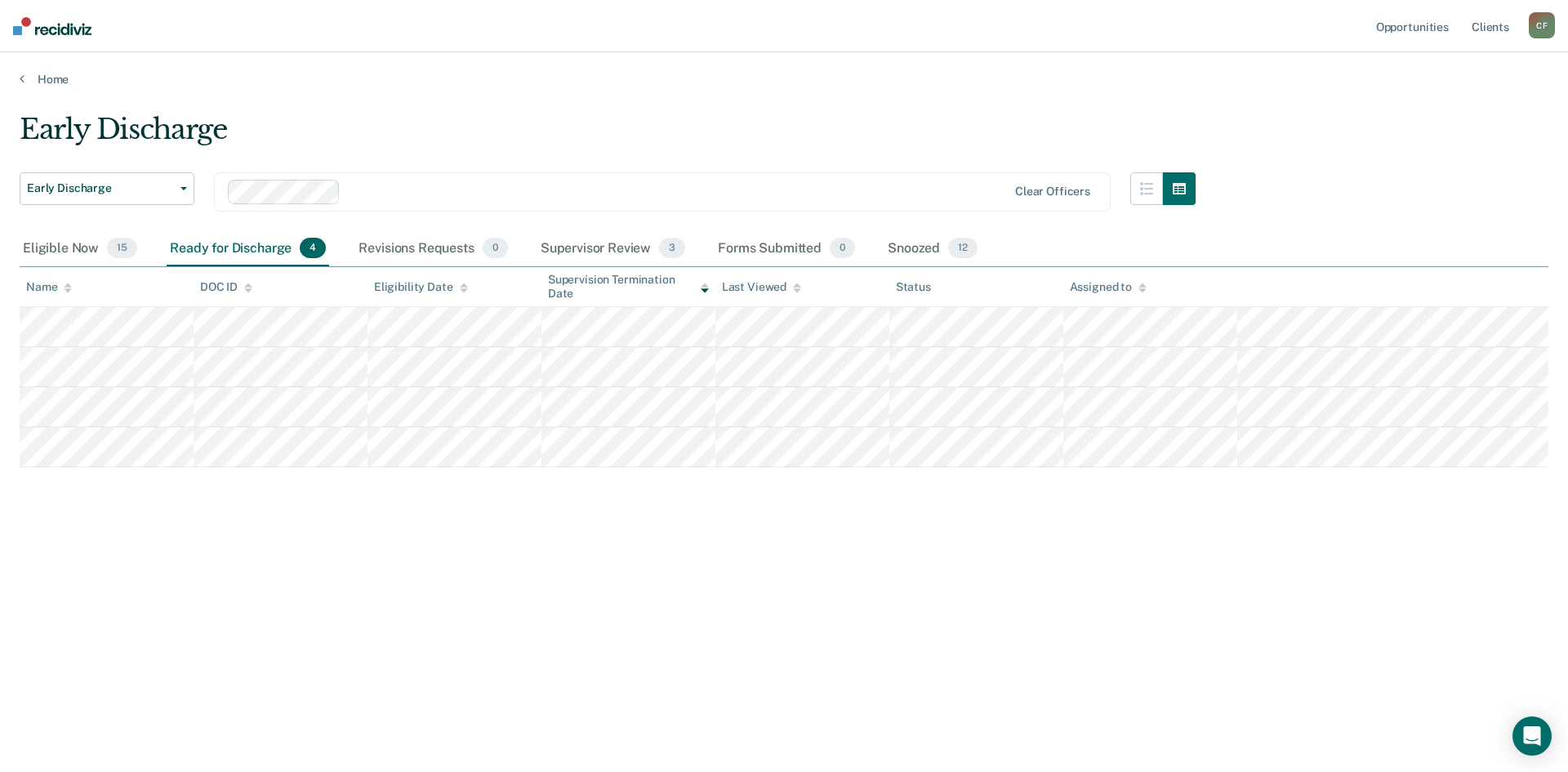
click at [136, 501] on div "Early Discharge Early Discharge Early Discharge Clear officers Eligible Now 15 …" at bounding box center [784, 381] width 1529 height 537
click at [624, 249] on div "Supervisor Review 3" at bounding box center [613, 249] width 152 height 36
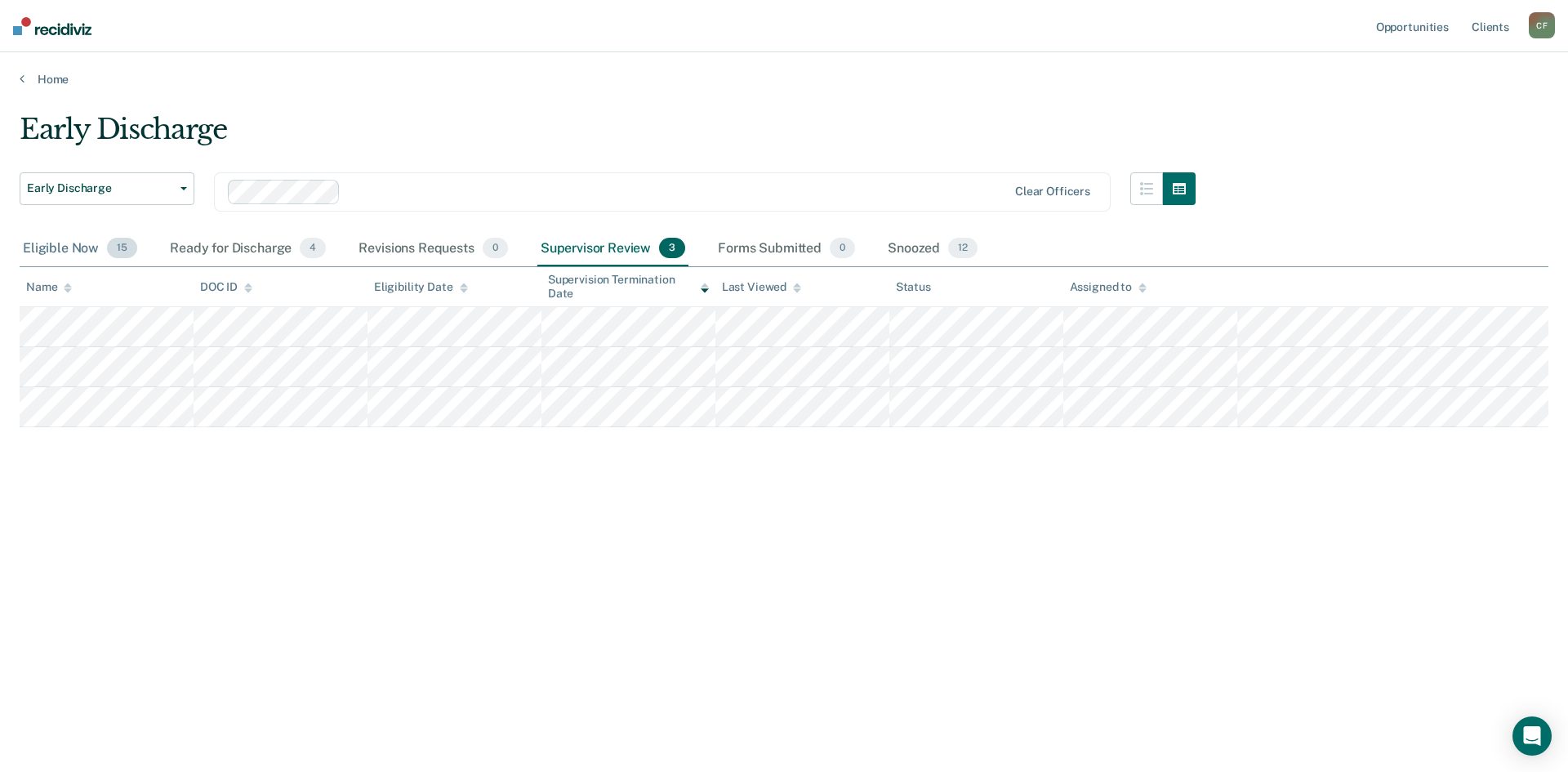
click at [60, 247] on div "Eligible Now 15" at bounding box center [80, 249] width 121 height 36
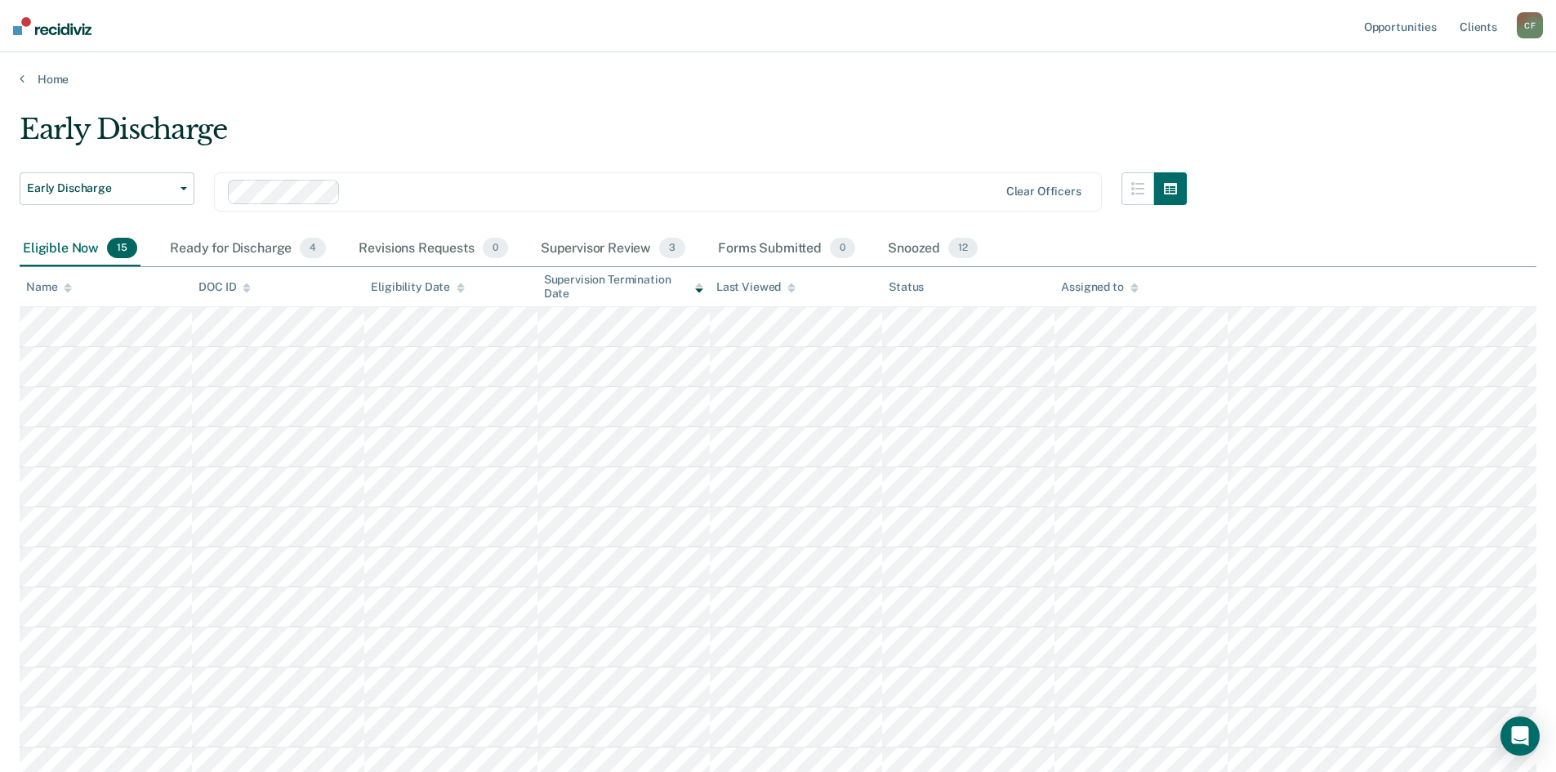
click at [66, 245] on div "Eligible Now 15" at bounding box center [80, 249] width 121 height 36
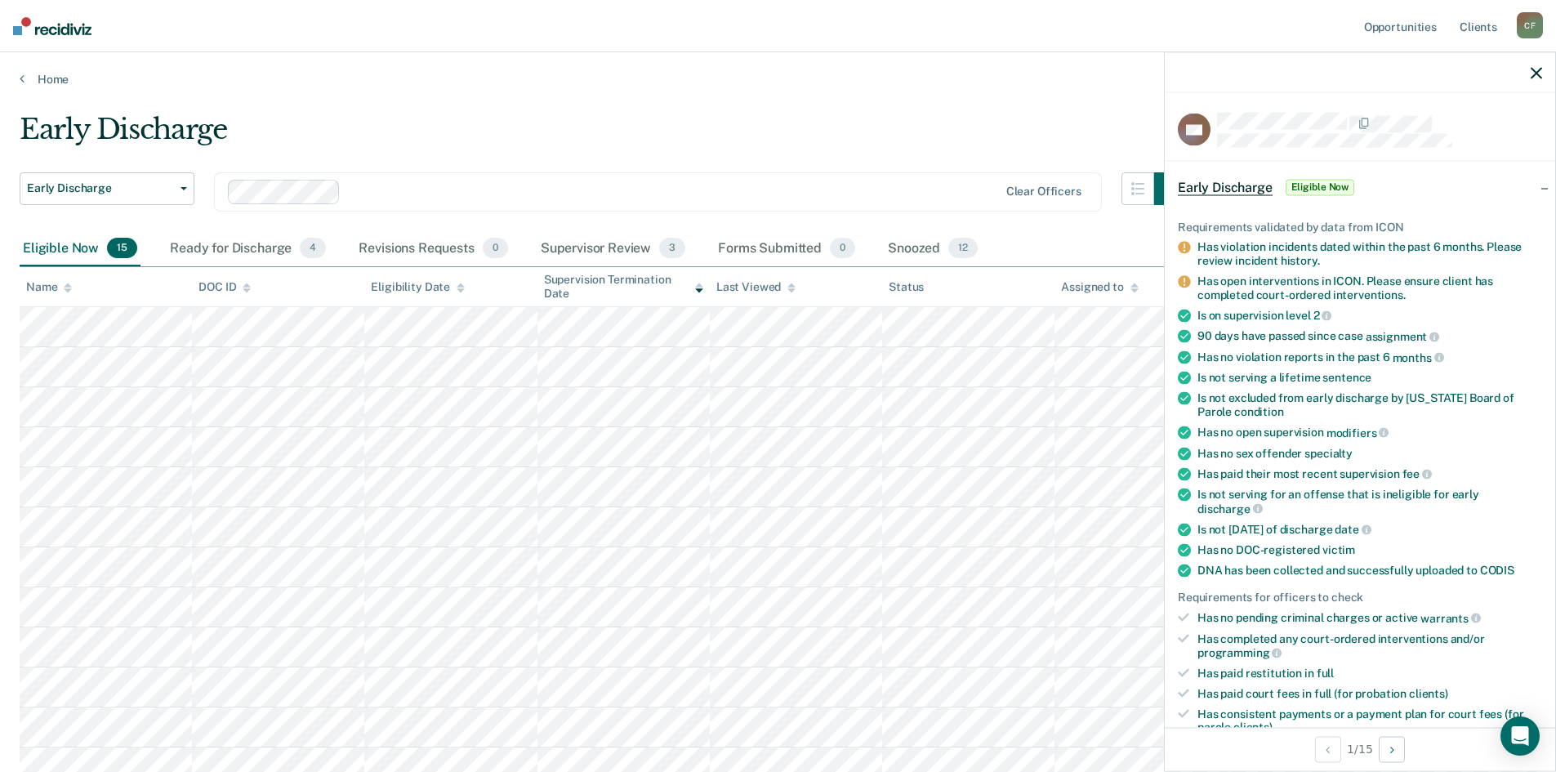
scroll to position [327, 0]
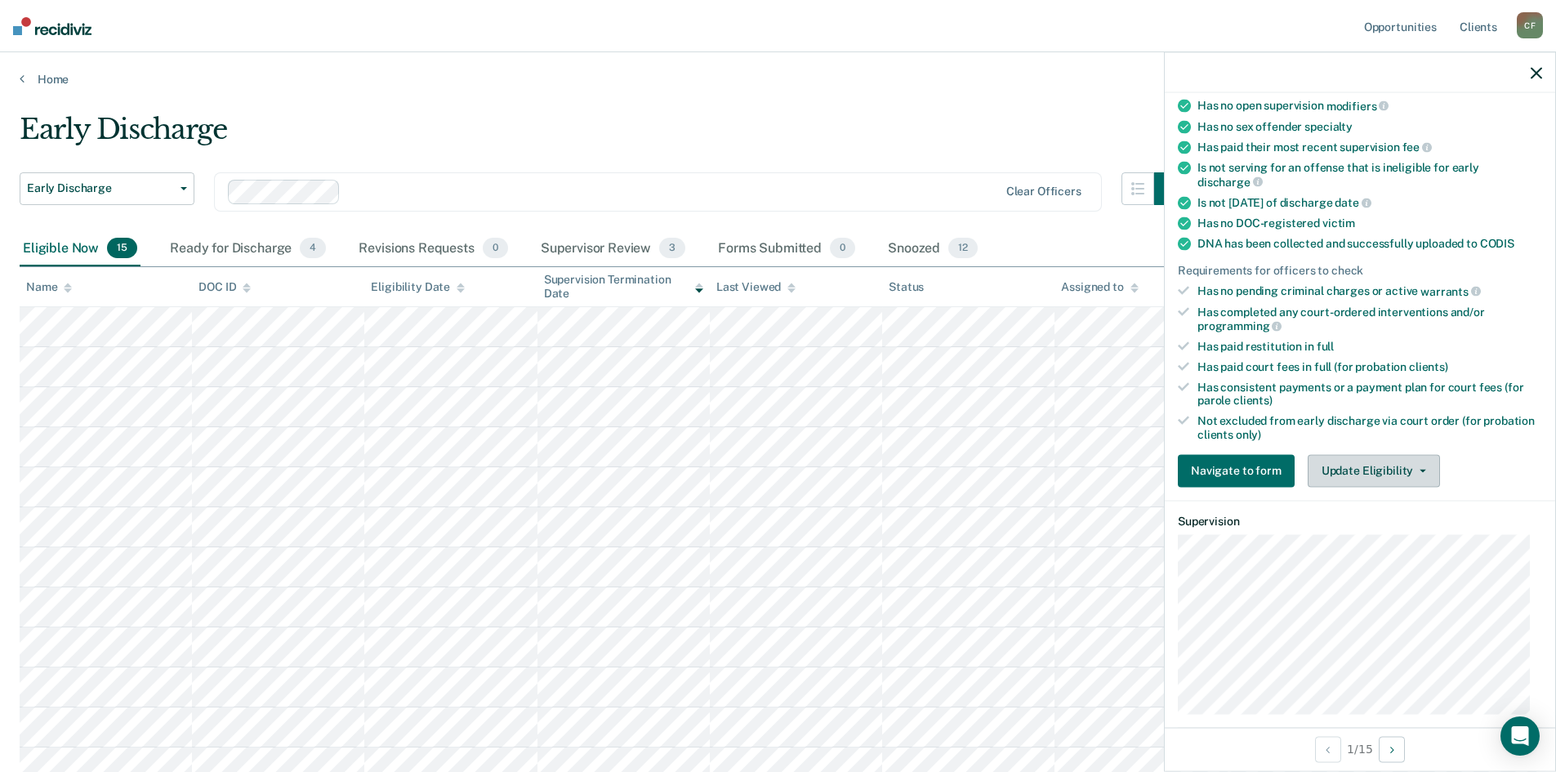
click at [1366, 467] on button "Update Eligibility" at bounding box center [1374, 470] width 132 height 33
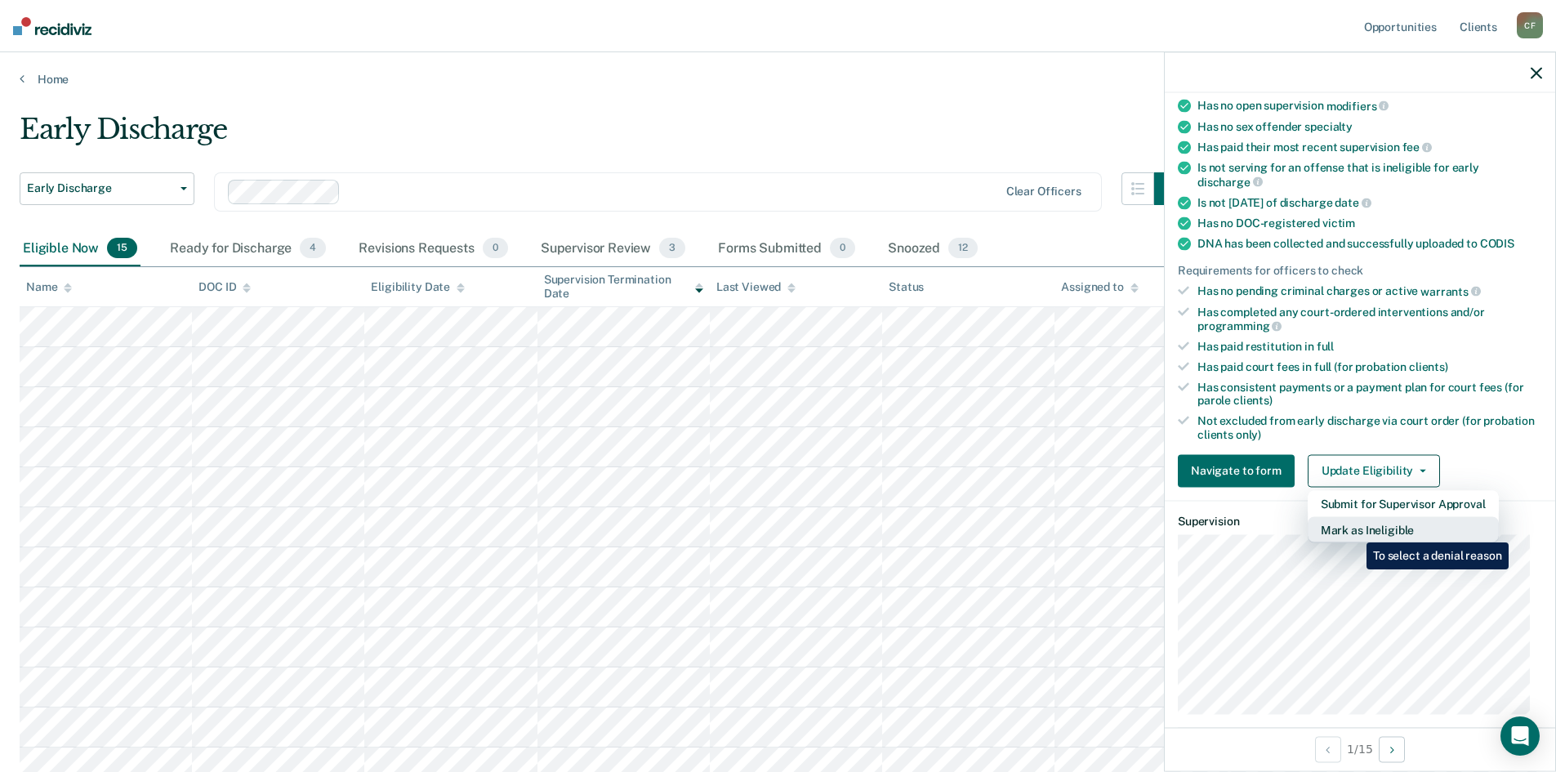
click at [1354, 530] on button "Mark as Ineligible" at bounding box center [1403, 529] width 191 height 26
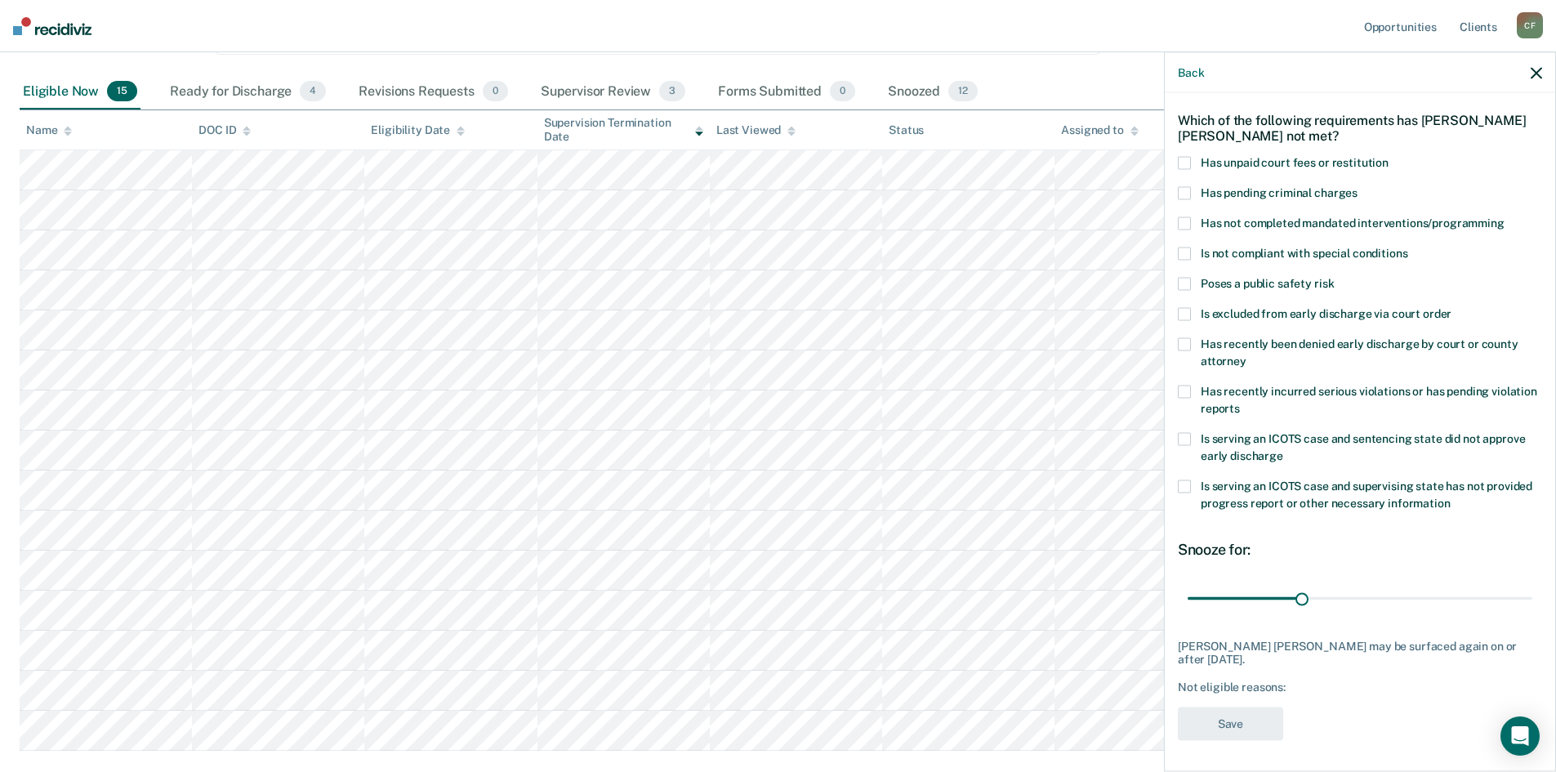
scroll to position [163, 0]
click at [1184, 162] on span at bounding box center [1184, 163] width 13 height 13
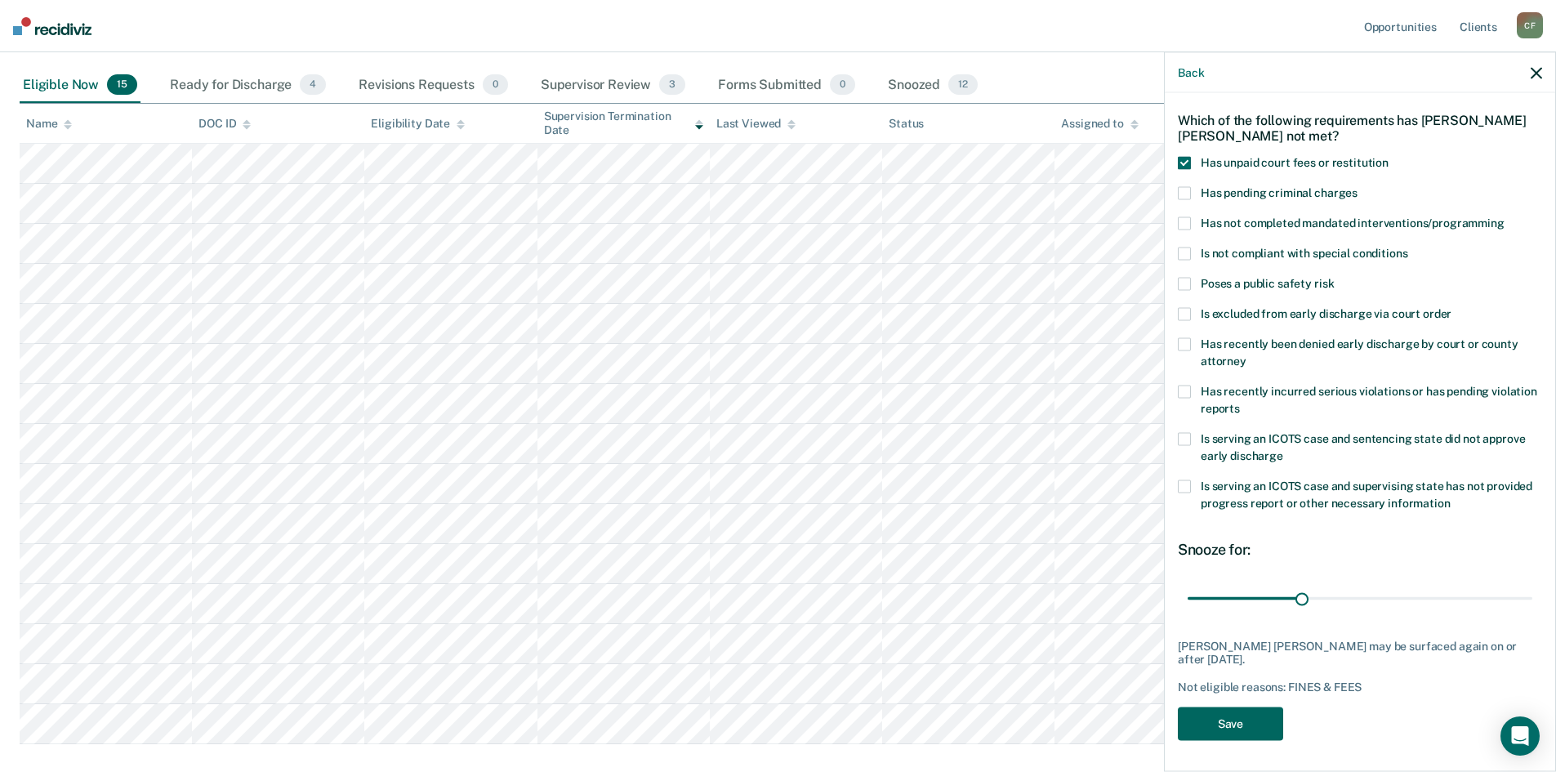
click at [1211, 724] on button "Save" at bounding box center [1230, 722] width 105 height 33
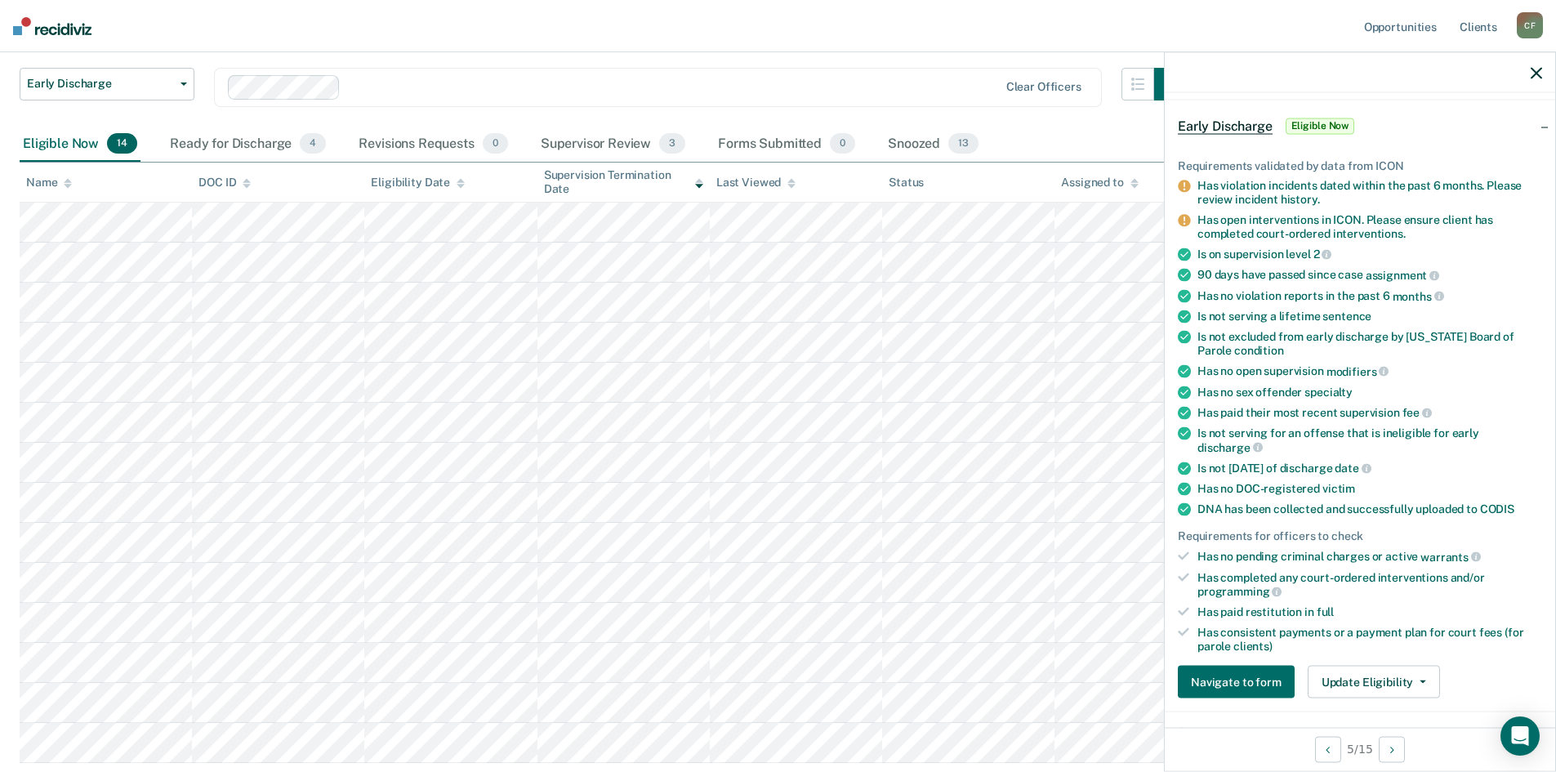
scroll to position [131, 0]
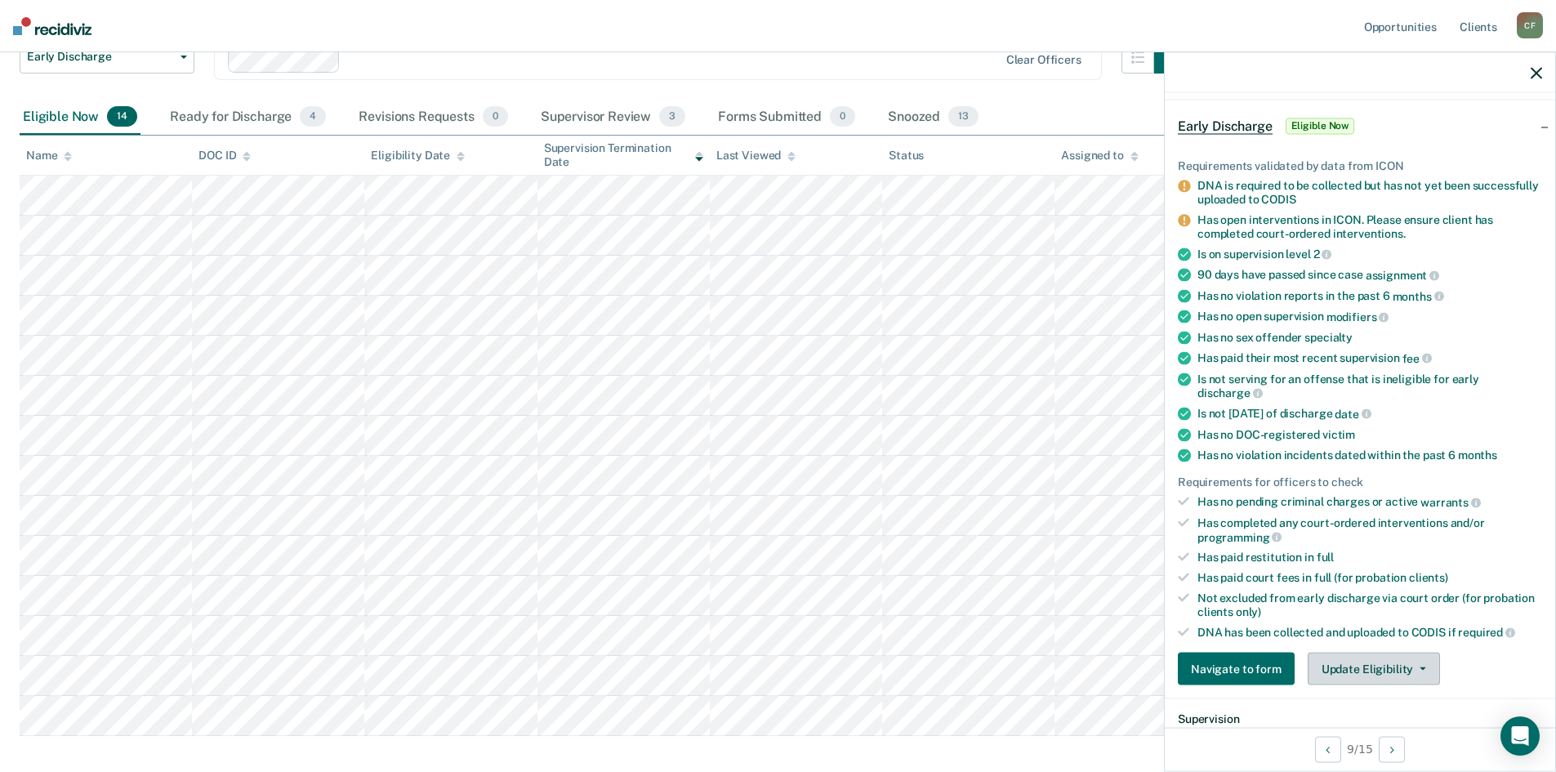
click at [1364, 665] on button "Update Eligibility" at bounding box center [1374, 669] width 132 height 33
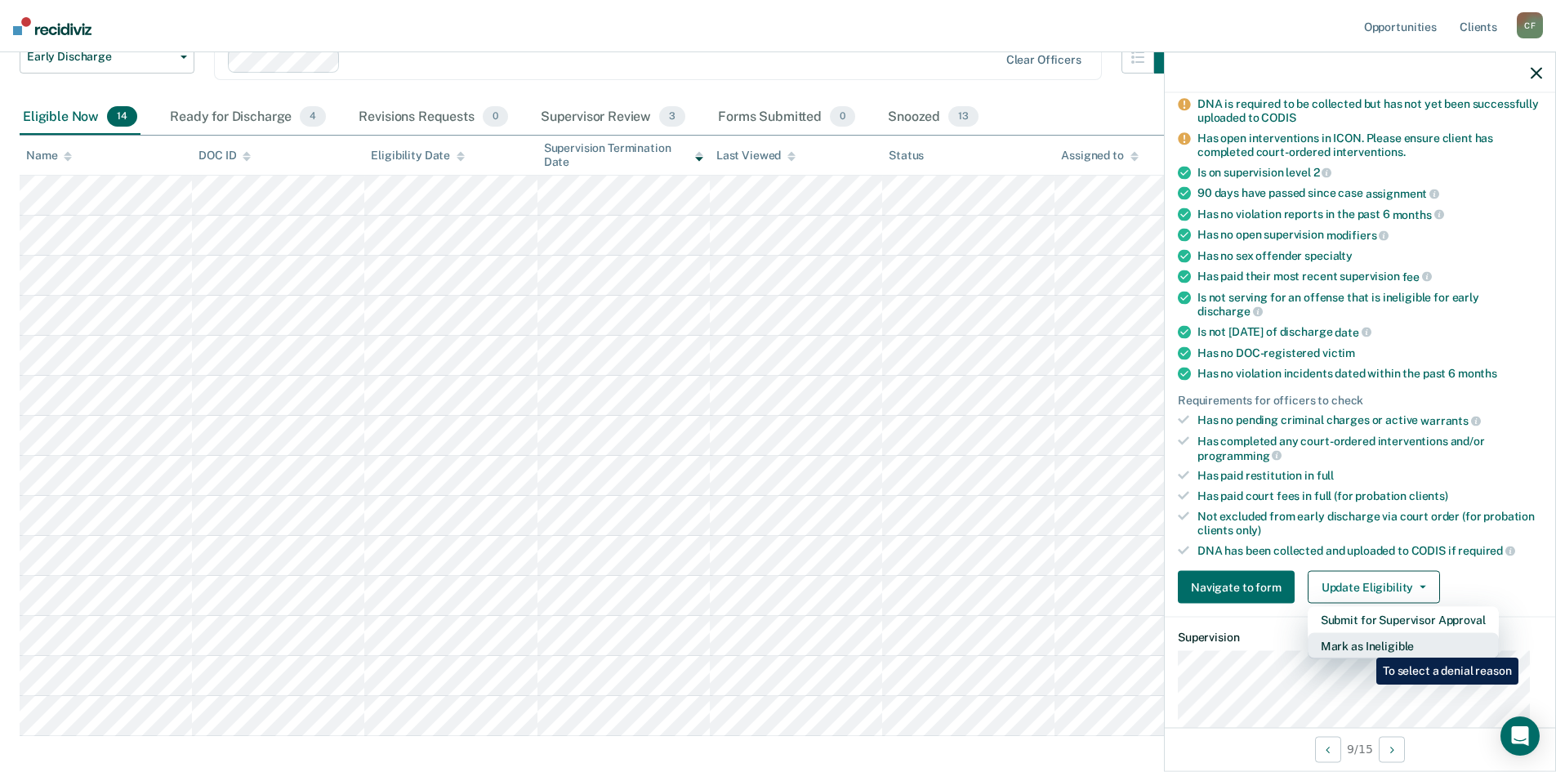
click at [1364, 645] on button "Mark as Ineligible" at bounding box center [1403, 646] width 191 height 26
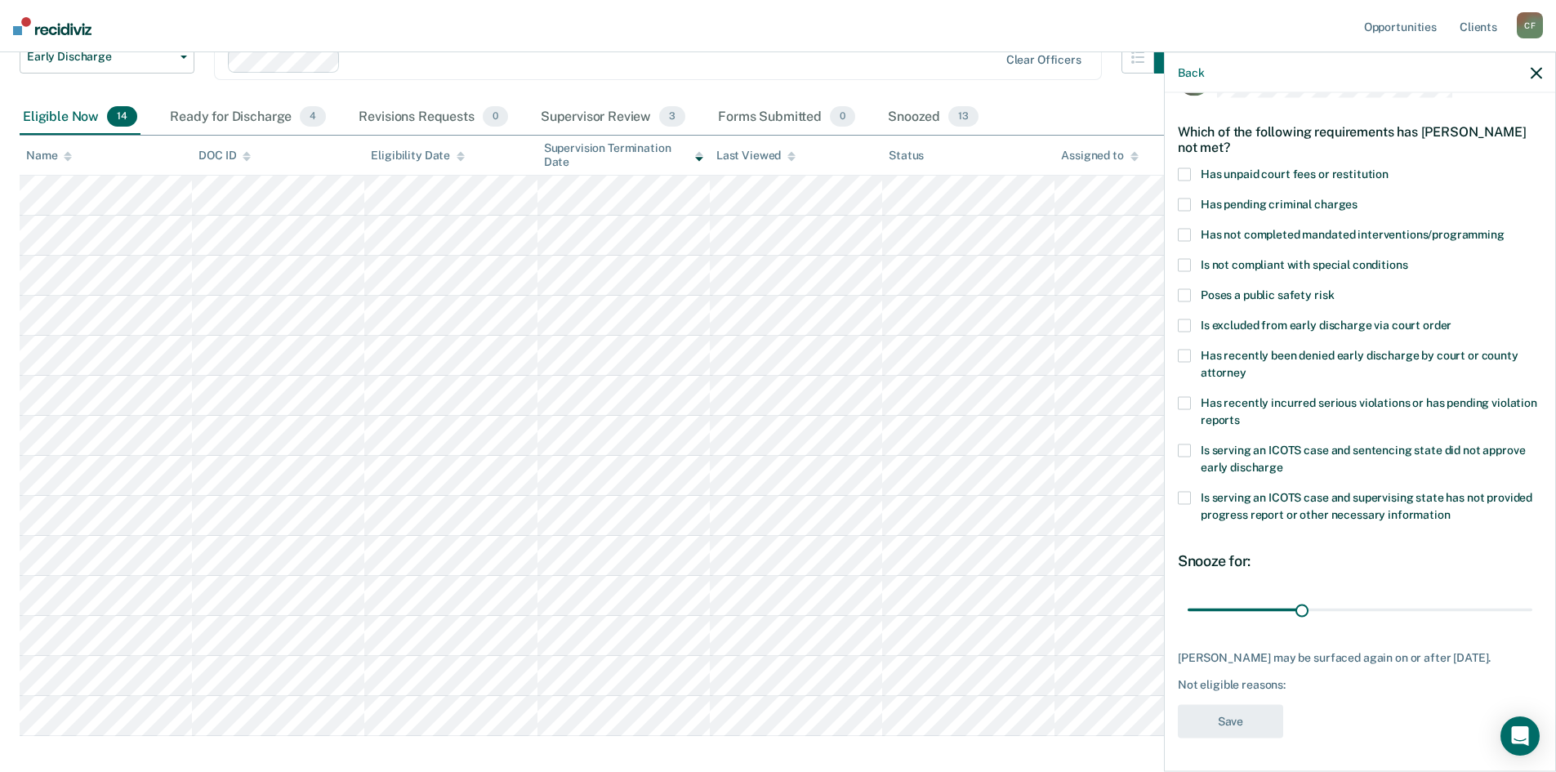
click at [1187, 168] on span at bounding box center [1184, 174] width 13 height 13
click at [1193, 229] on label "Has not completed mandated interventions/programming" at bounding box center [1360, 237] width 364 height 17
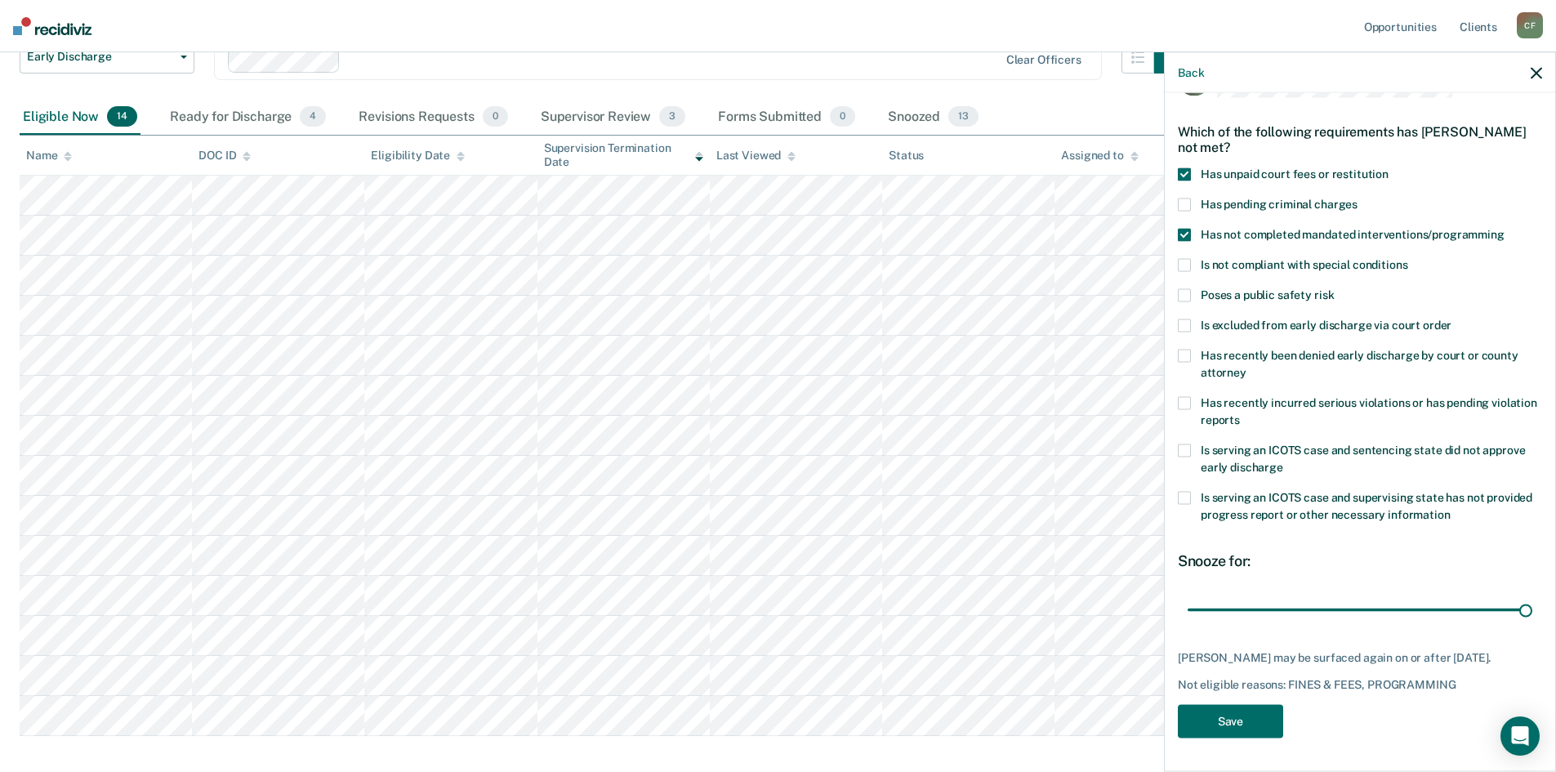
drag, startPoint x: 1300, startPoint y: 595, endPoint x: 1567, endPoint y: 558, distance: 269.6
type input "90"
click at [1532, 595] on input "range" at bounding box center [1360, 609] width 345 height 29
click at [1217, 719] on button "Save" at bounding box center [1230, 721] width 105 height 33
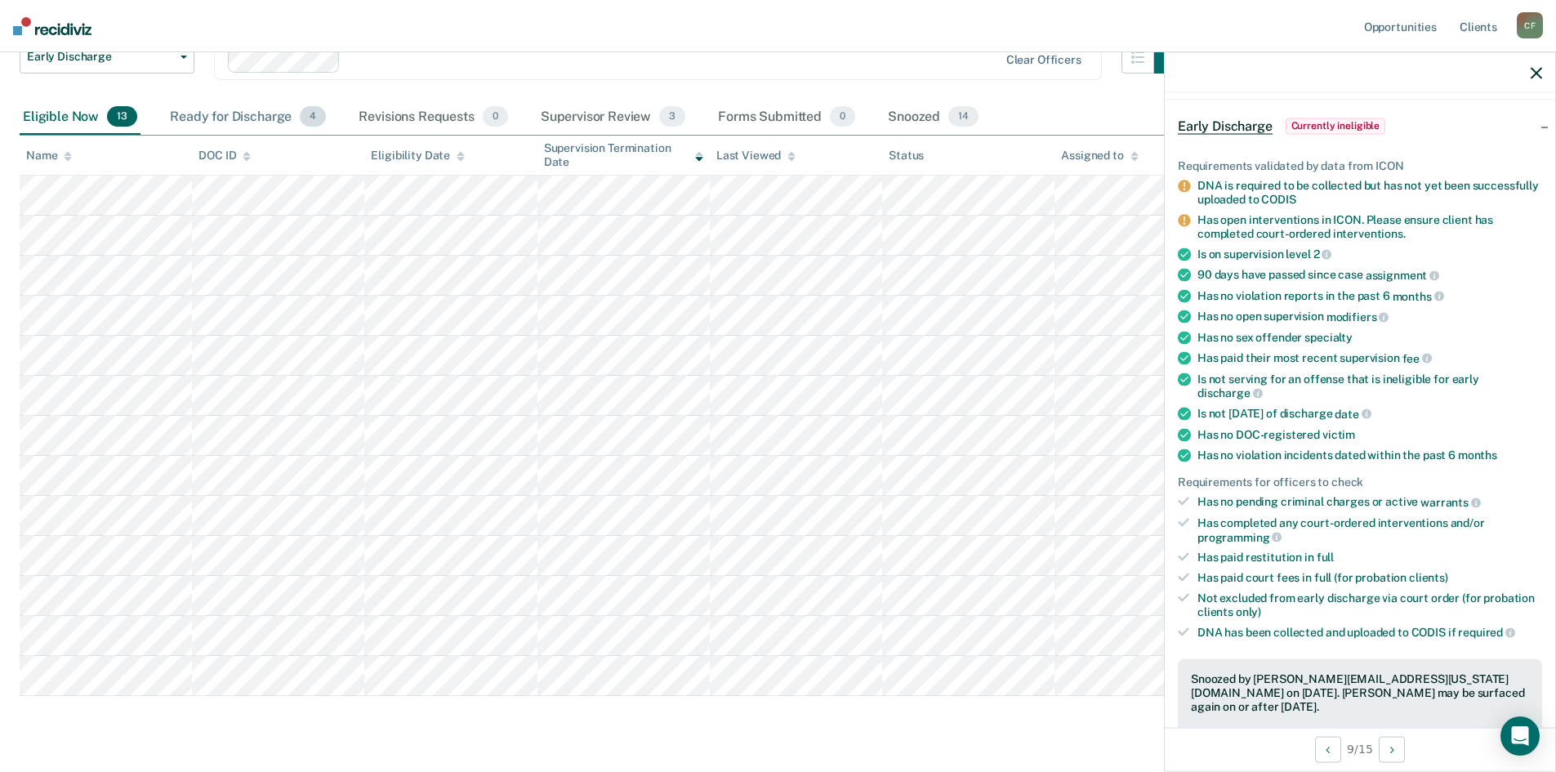
click at [245, 120] on div "Ready for Discharge 4" at bounding box center [248, 118] width 163 height 36
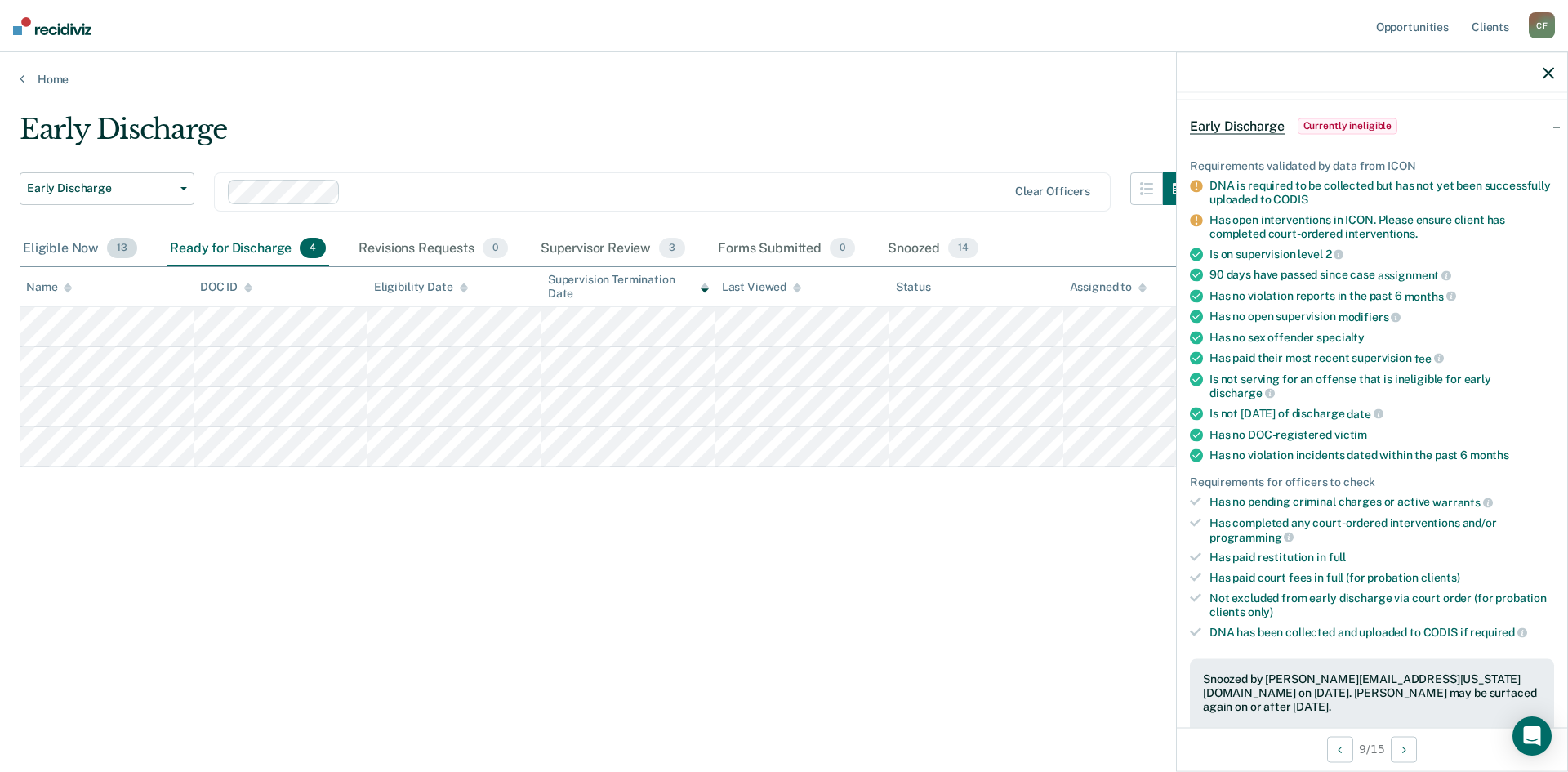
click at [70, 239] on div "Eligible Now 13" at bounding box center [80, 249] width 121 height 36
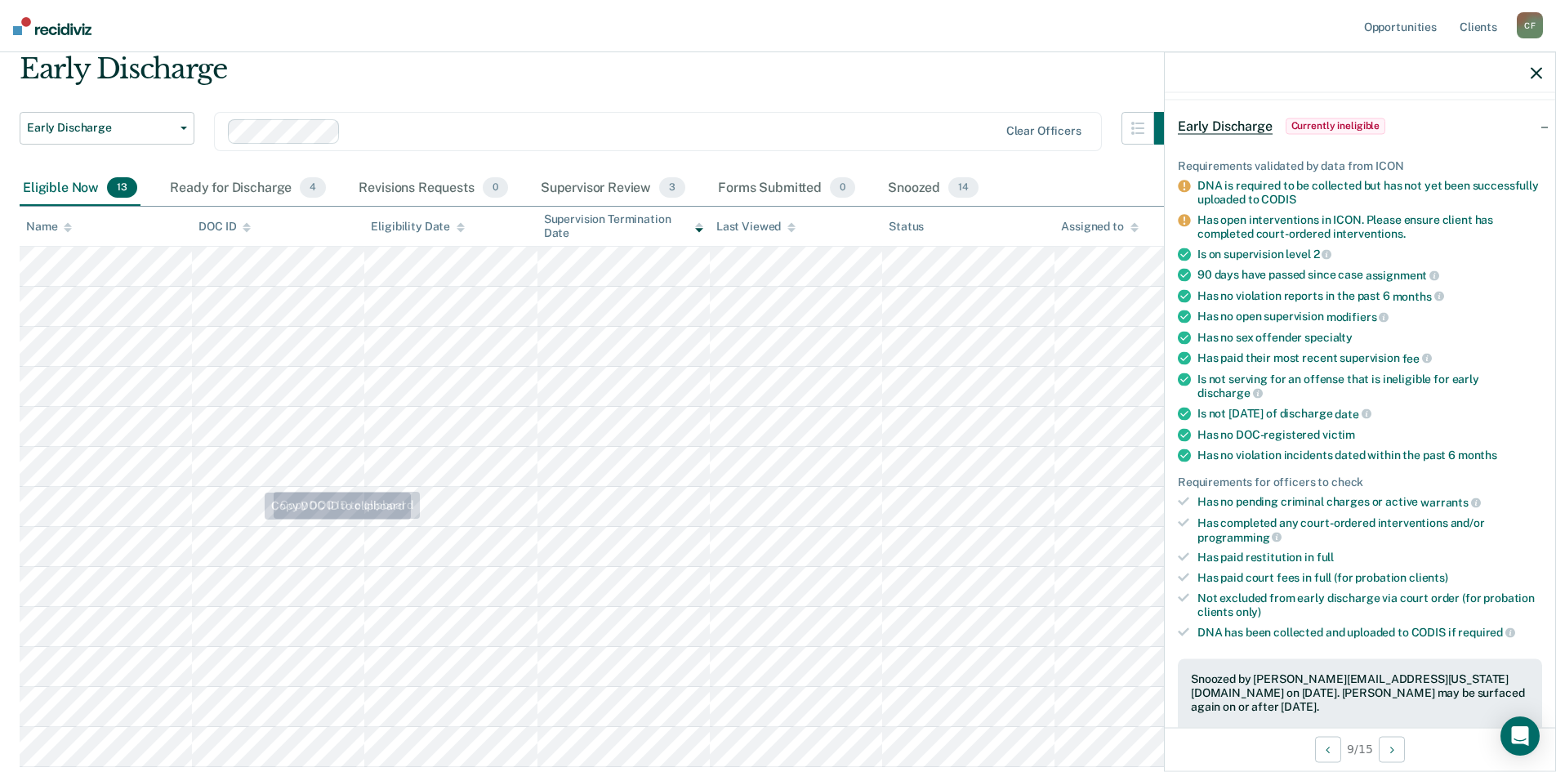
scroll to position [173, 0]
